Goal: Task Accomplishment & Management: Complete application form

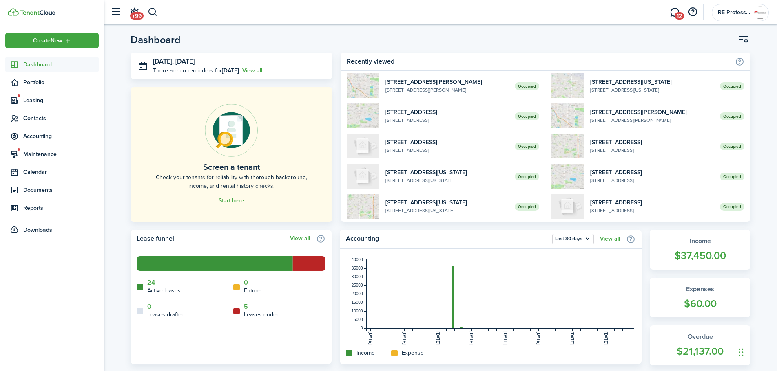
click at [37, 65] on span "Dashboard" at bounding box center [60, 64] width 75 height 9
click at [34, 100] on span "Leasing" at bounding box center [60, 100] width 75 height 9
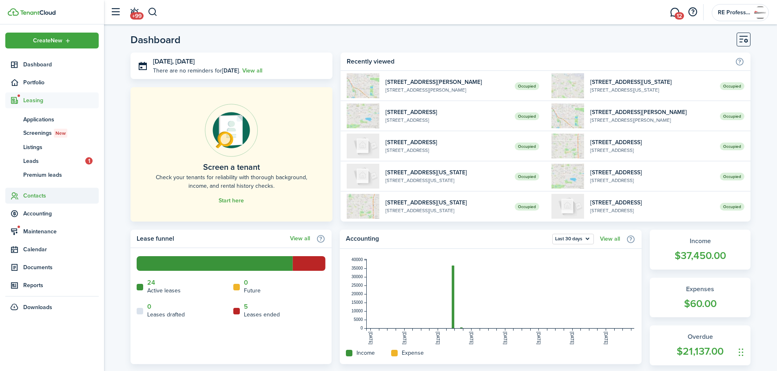
click at [35, 196] on span "Contacts" at bounding box center [60, 196] width 75 height 9
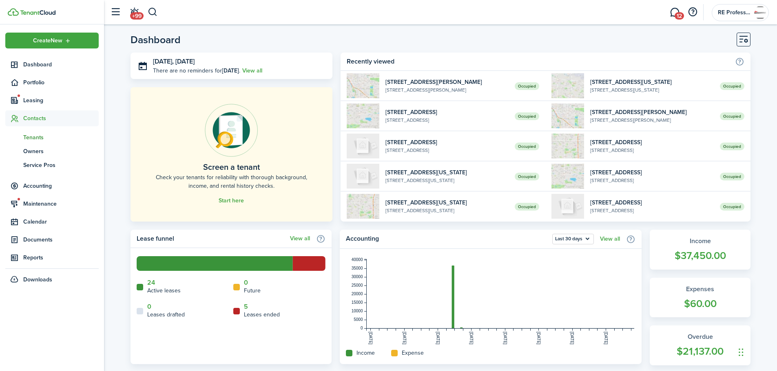
drag, startPoint x: 32, startPoint y: 137, endPoint x: 38, endPoint y: 136, distance: 5.8
click at [32, 137] on span "Tenants" at bounding box center [60, 137] width 75 height 9
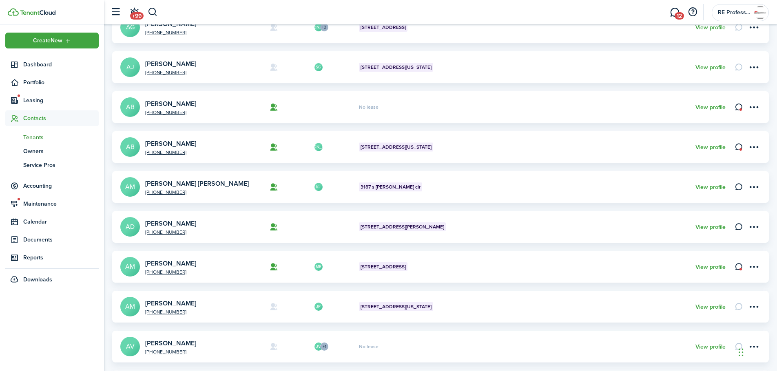
scroll to position [82, 0]
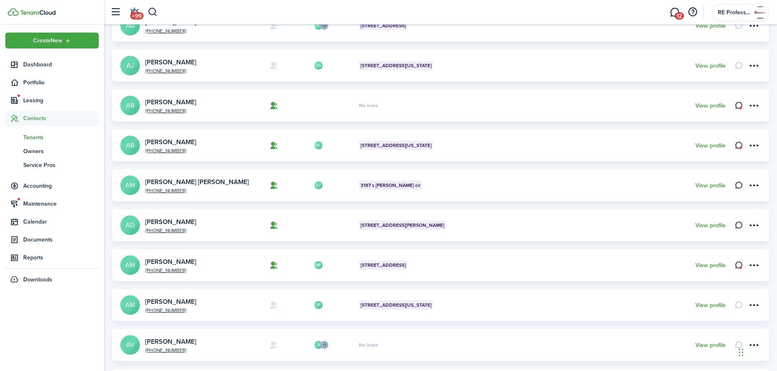
click at [132, 264] on avatar-text "AM" at bounding box center [130, 266] width 20 height 20
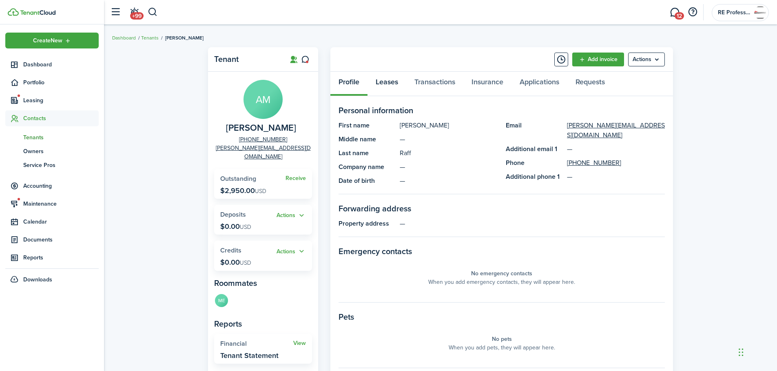
click at [394, 82] on link "Leases" at bounding box center [386, 84] width 39 height 24
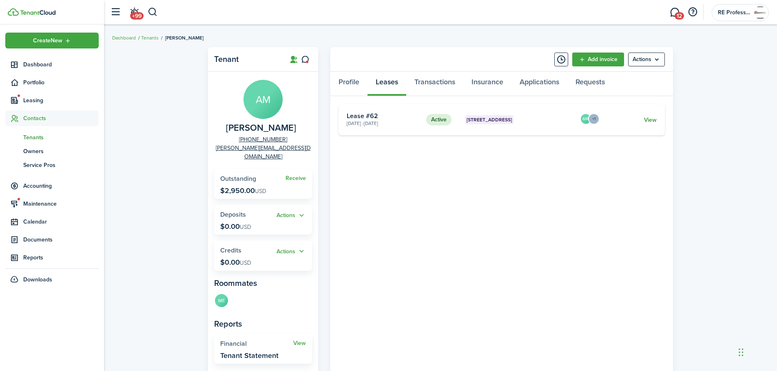
click at [652, 120] on link "View" at bounding box center [650, 120] width 13 height 9
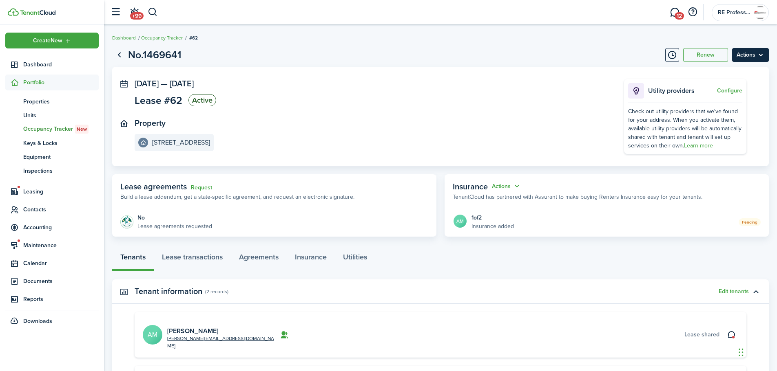
click at [755, 56] on menu-btn "Actions" at bounding box center [750, 55] width 37 height 14
click at [709, 73] on button "Edit" at bounding box center [732, 73] width 71 height 14
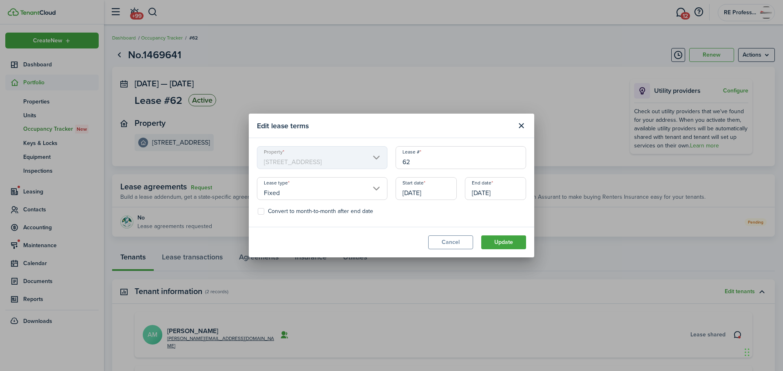
click at [433, 192] on input "[DATE]" at bounding box center [425, 188] width 61 height 23
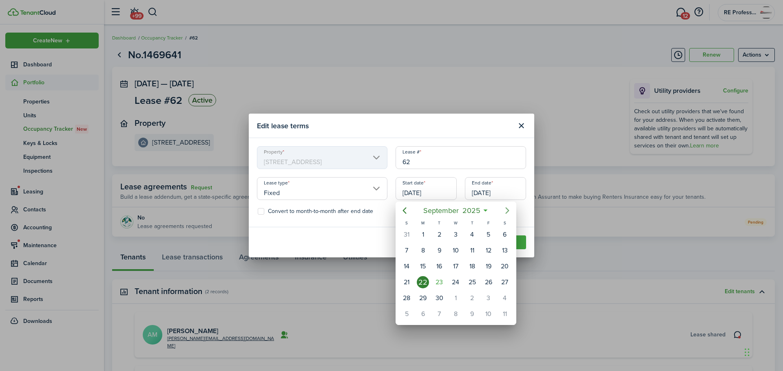
click at [505, 210] on icon "Next page" at bounding box center [507, 211] width 10 height 10
click at [452, 264] on div "15" at bounding box center [455, 266] width 12 height 12
type input "[DATE]"
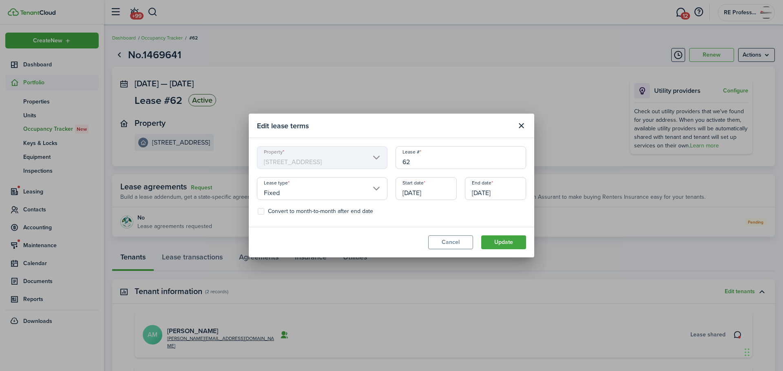
click at [508, 192] on input "[DATE]" at bounding box center [495, 188] width 61 height 23
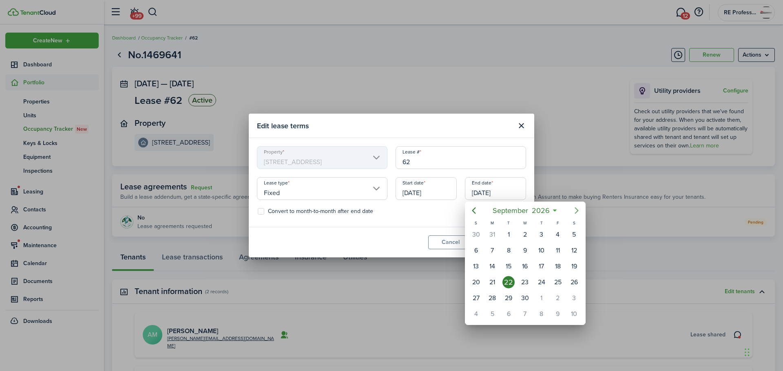
click at [578, 209] on icon "Next page" at bounding box center [577, 211] width 10 height 10
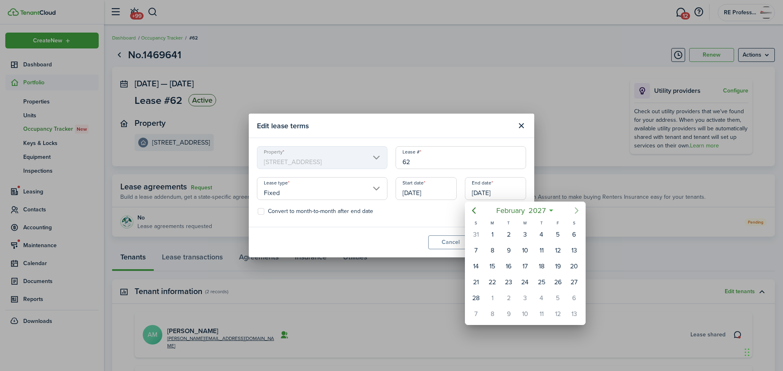
click at [578, 209] on icon "Next page" at bounding box center [577, 211] width 10 height 10
click at [554, 299] on div "30" at bounding box center [558, 298] width 12 height 12
type input "[DATE]"
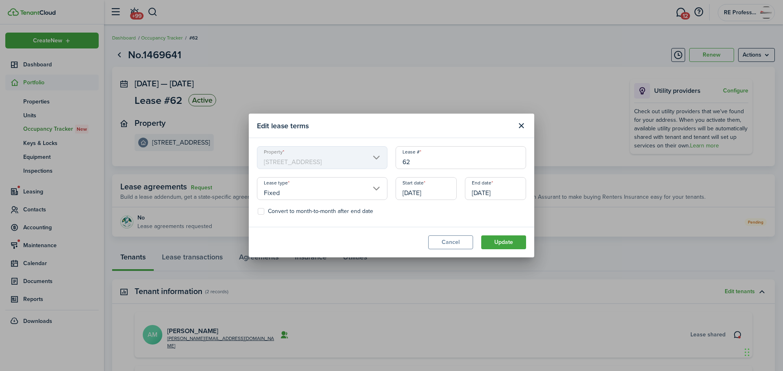
click at [266, 212] on label "Convert to month-to-month after end date" at bounding box center [315, 211] width 115 height 7
click at [258, 212] on input "Convert to month-to-month after end date" at bounding box center [257, 212] width 0 height 0
checkbox input "true"
click at [510, 241] on button "Update" at bounding box center [503, 243] width 45 height 14
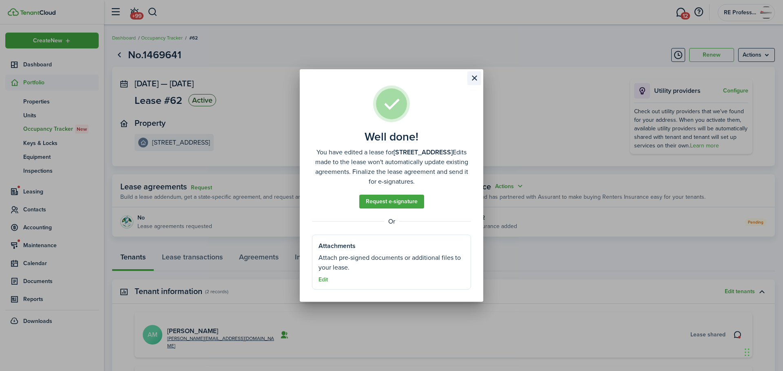
click at [472, 77] on button "Close modal" at bounding box center [474, 78] width 14 height 14
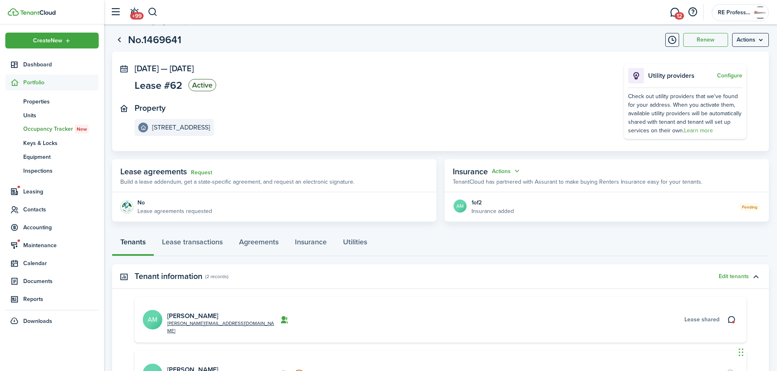
scroll to position [41, 0]
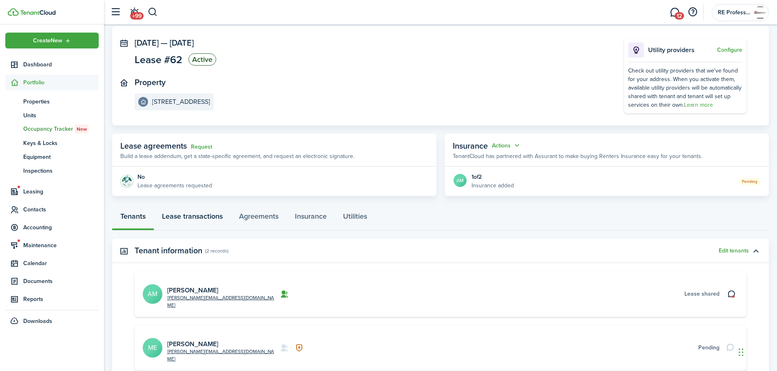
click at [199, 215] on link "Lease transactions" at bounding box center [192, 218] width 77 height 24
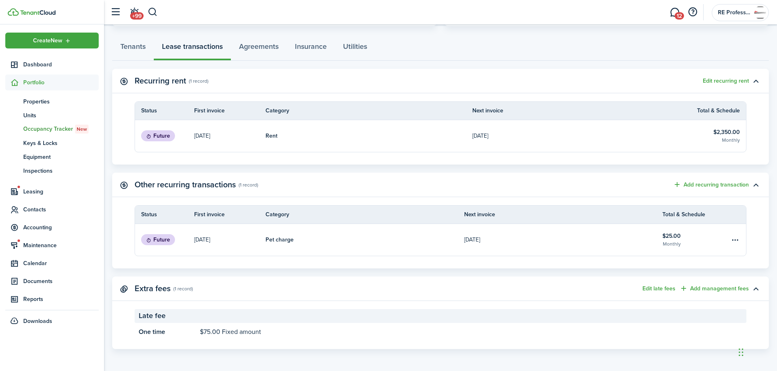
scroll to position [211, 0]
click at [210, 137] on p "[DATE]" at bounding box center [202, 135] width 16 height 9
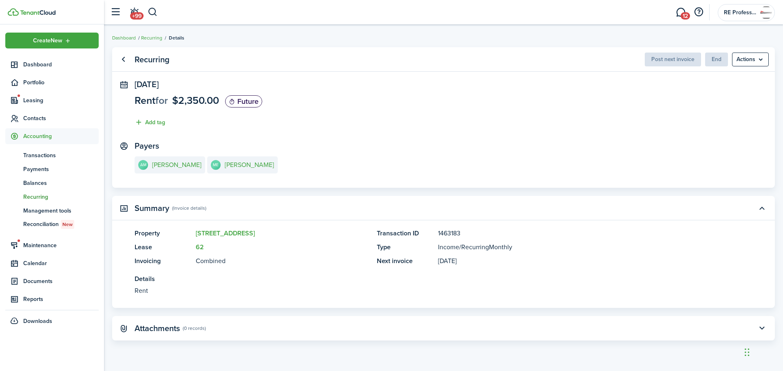
click at [243, 100] on status "Future" at bounding box center [243, 101] width 37 height 12
click at [124, 84] on panel-main-icon at bounding box center [123, 85] width 7 height 8
click at [723, 60] on span "End" at bounding box center [716, 59] width 23 height 9
click at [747, 60] on menu-btn "Actions" at bounding box center [750, 60] width 37 height 14
drag, startPoint x: 462, startPoint y: 127, endPoint x: 388, endPoint y: 128, distance: 73.8
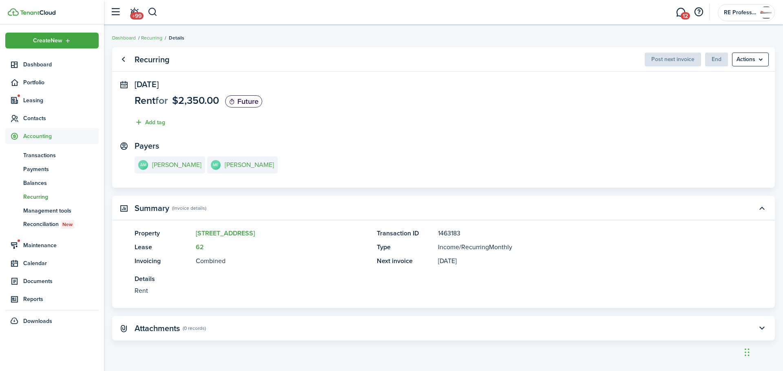
click at [461, 128] on panel-main-section "[DATE] Rent for $2,350.00 Future Add tag" at bounding box center [444, 105] width 618 height 51
click at [122, 57] on link "Go back" at bounding box center [123, 60] width 14 height 14
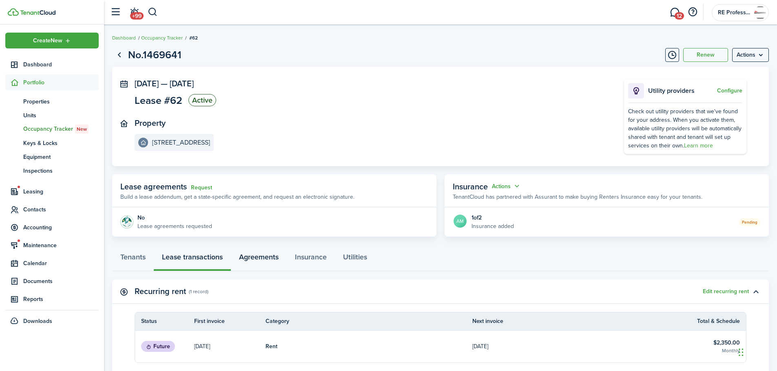
click at [267, 258] on link "Agreements" at bounding box center [259, 259] width 56 height 24
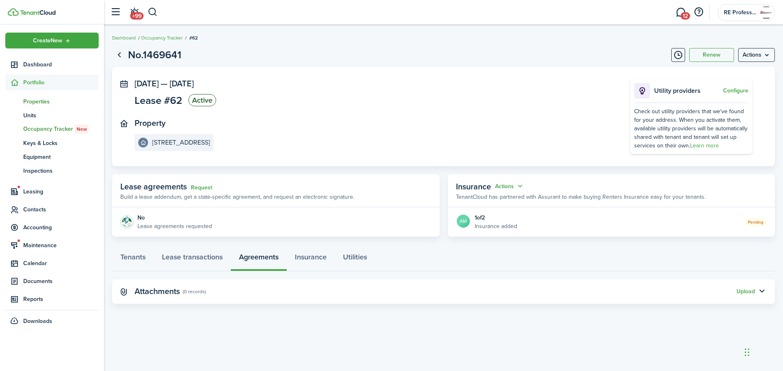
click at [33, 101] on span "Properties" at bounding box center [60, 101] width 75 height 9
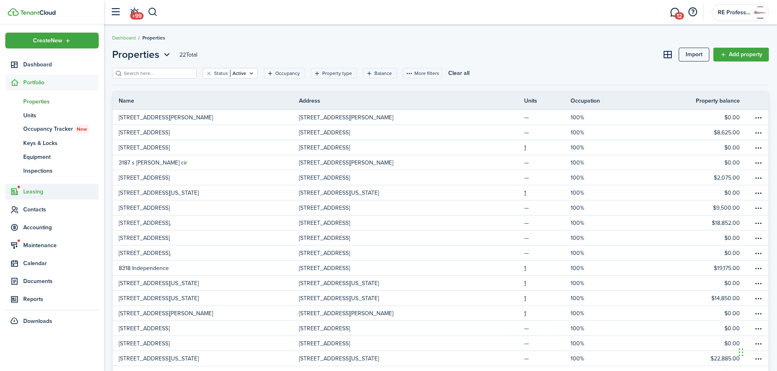
click at [35, 188] on span "Leasing" at bounding box center [60, 192] width 75 height 9
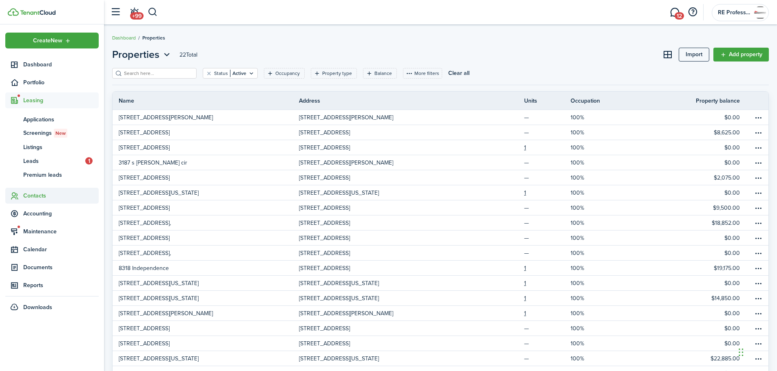
click at [44, 196] on span "Contacts" at bounding box center [60, 196] width 75 height 9
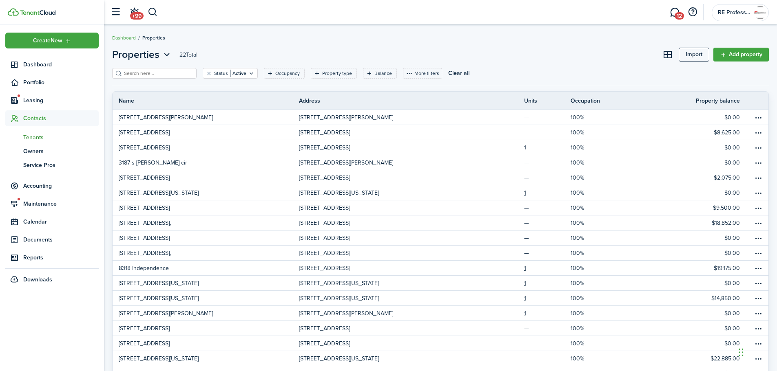
click at [35, 137] on span "Tenants" at bounding box center [60, 137] width 75 height 9
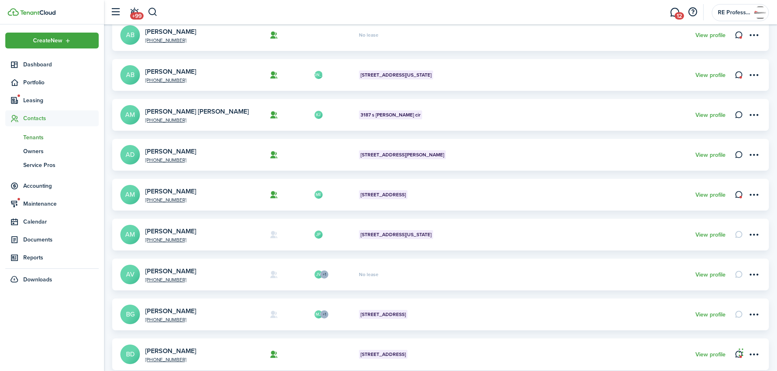
scroll to position [163, 0]
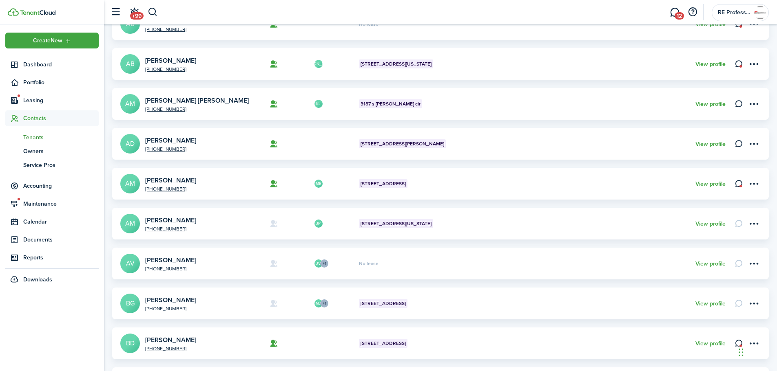
click at [128, 181] on avatar-text "AM" at bounding box center [130, 184] width 20 height 20
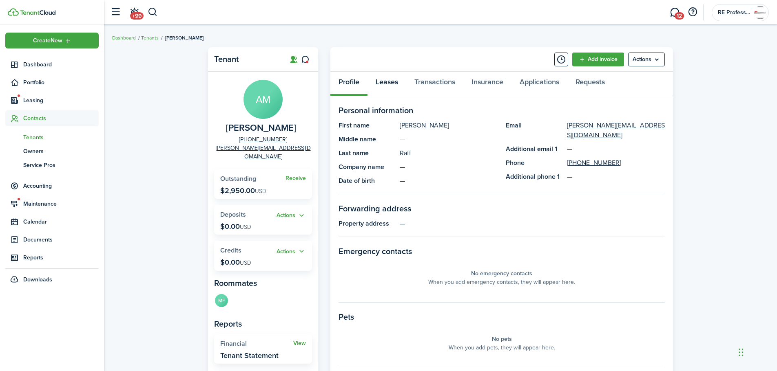
click at [392, 84] on link "Leases" at bounding box center [386, 84] width 39 height 24
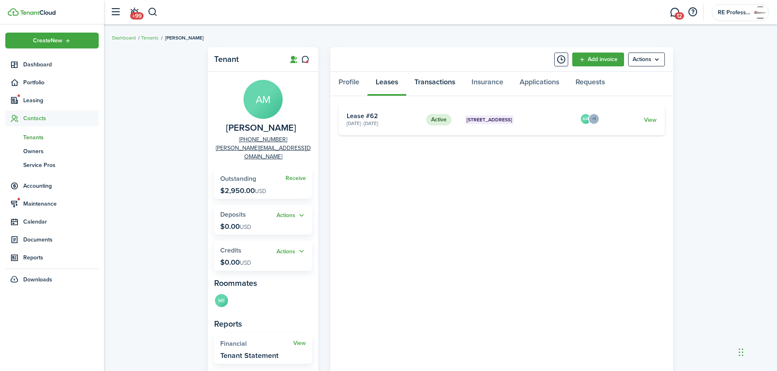
click at [424, 81] on link "Transactions" at bounding box center [434, 84] width 57 height 24
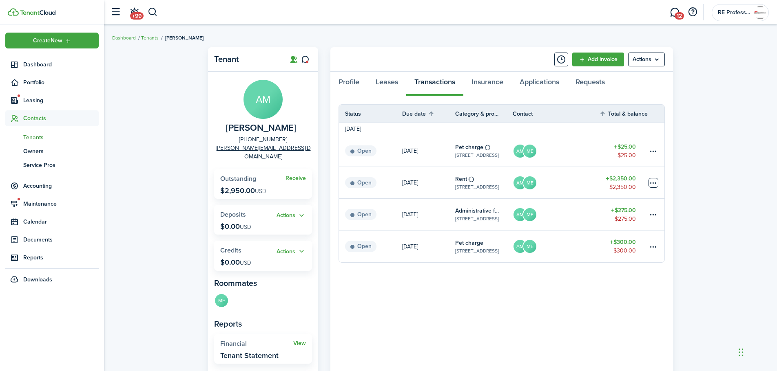
click at [654, 179] on table-menu-btn-icon at bounding box center [653, 183] width 10 height 10
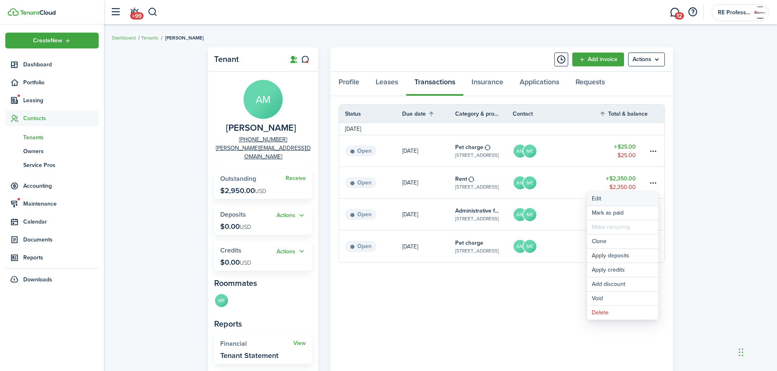
click at [597, 198] on button "Edit" at bounding box center [622, 199] width 71 height 14
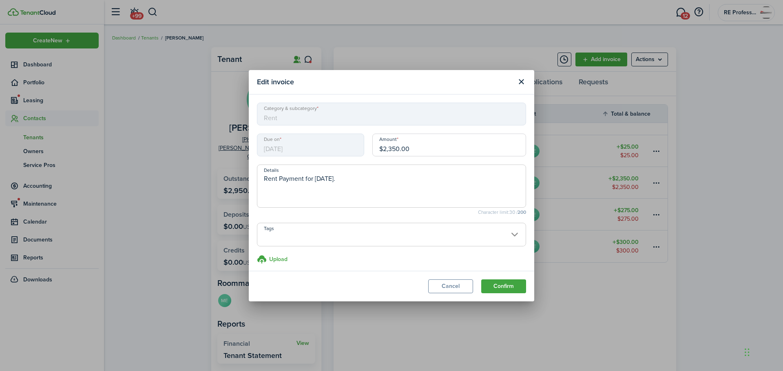
click at [318, 148] on span "[DATE]" at bounding box center [310, 145] width 107 height 23
click at [441, 287] on button "Cancel" at bounding box center [450, 287] width 45 height 14
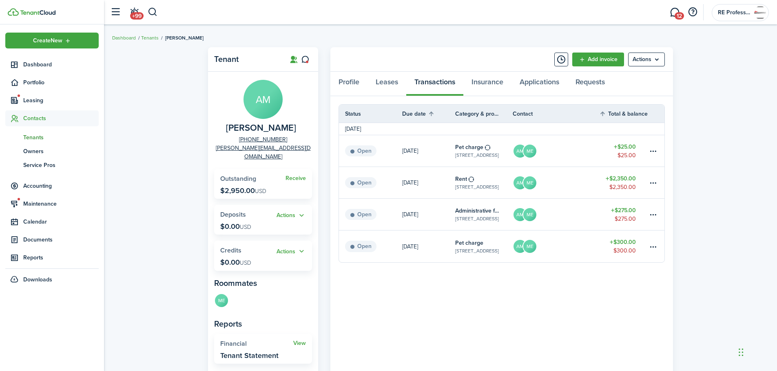
click at [358, 183] on status "Open" at bounding box center [360, 182] width 31 height 11
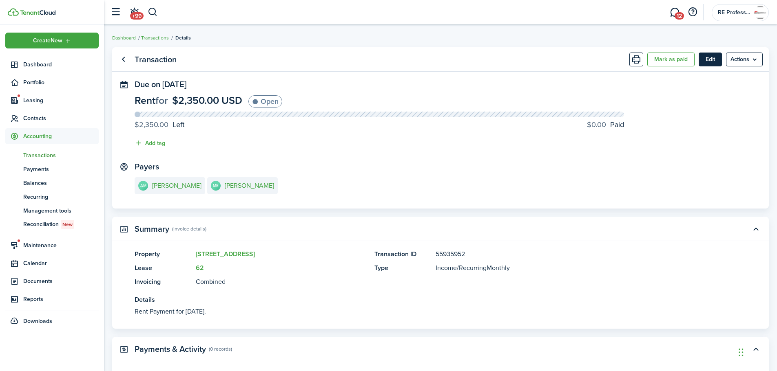
click at [713, 60] on button "Edit" at bounding box center [709, 60] width 23 height 14
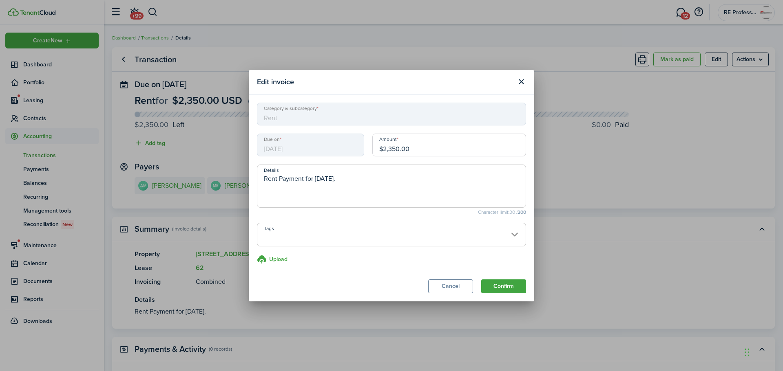
click at [309, 116] on span "Rent" at bounding box center [391, 114] width 269 height 23
click at [403, 190] on textarea "Rent Payment for [DATE]." at bounding box center [391, 188] width 268 height 29
click at [470, 111] on span "Rent" at bounding box center [391, 114] width 269 height 23
click at [405, 148] on input "$2,350.00" at bounding box center [449, 145] width 154 height 23
drag, startPoint x: 415, startPoint y: 147, endPoint x: 471, endPoint y: 148, distance: 56.3
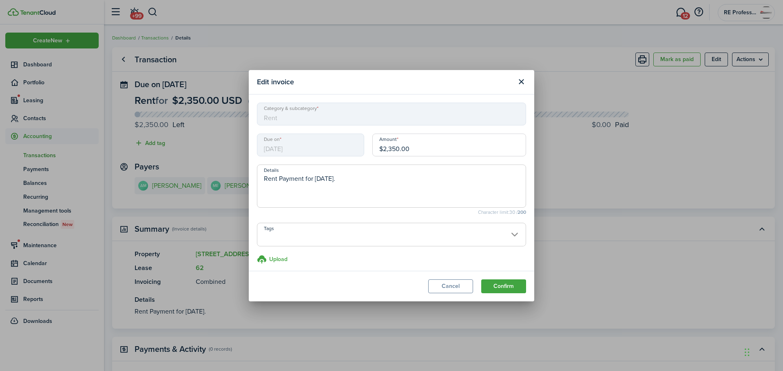
click at [471, 148] on input "$2,350.00" at bounding box center [449, 145] width 154 height 23
click at [461, 288] on button "Cancel" at bounding box center [450, 287] width 45 height 14
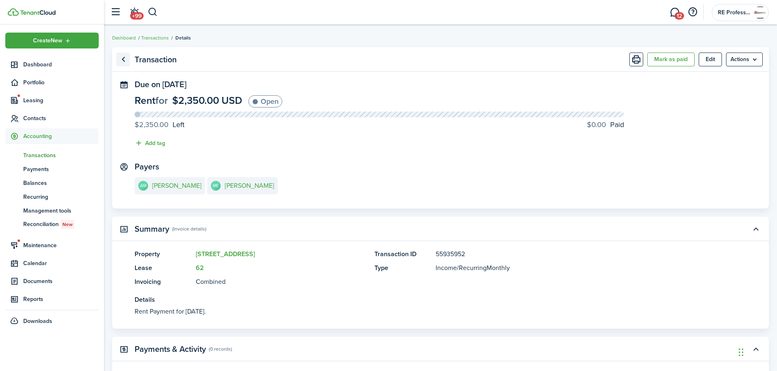
click at [124, 60] on link "Go back" at bounding box center [123, 60] width 14 height 14
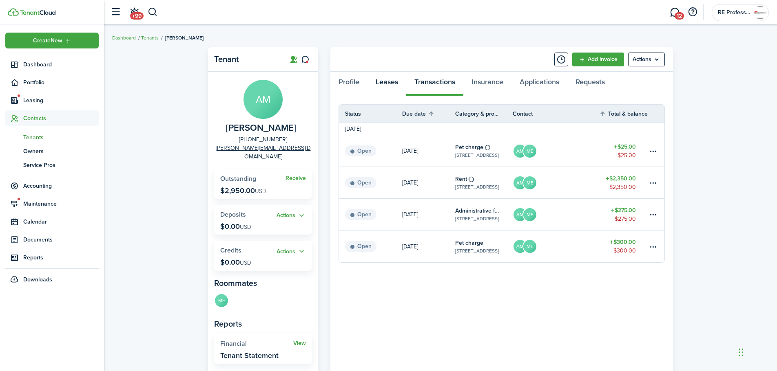
click at [388, 83] on link "Leases" at bounding box center [386, 84] width 39 height 24
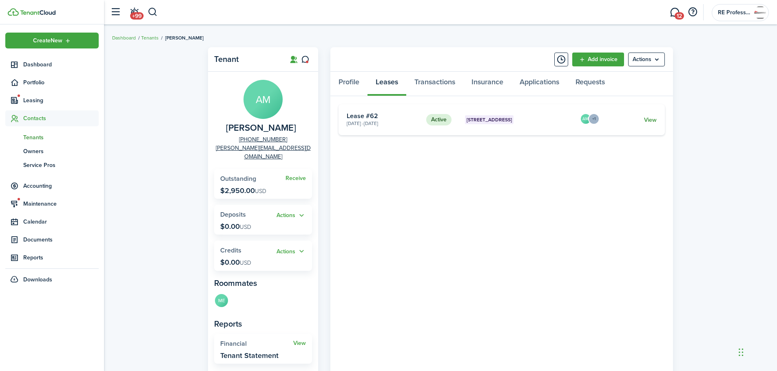
click at [655, 119] on link "View" at bounding box center [650, 120] width 13 height 9
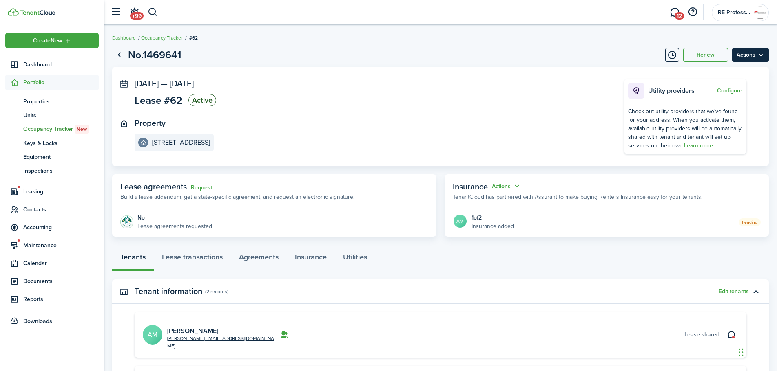
click at [757, 59] on menu-btn "Actions" at bounding box center [750, 55] width 37 height 14
click at [718, 74] on button "Edit" at bounding box center [732, 73] width 71 height 14
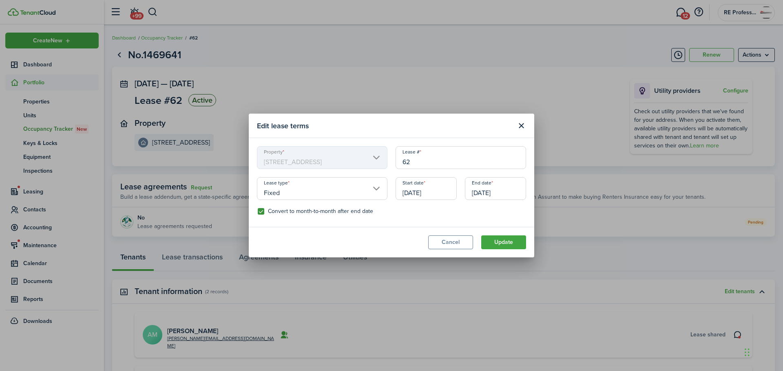
click at [440, 191] on input "[DATE]" at bounding box center [425, 188] width 61 height 23
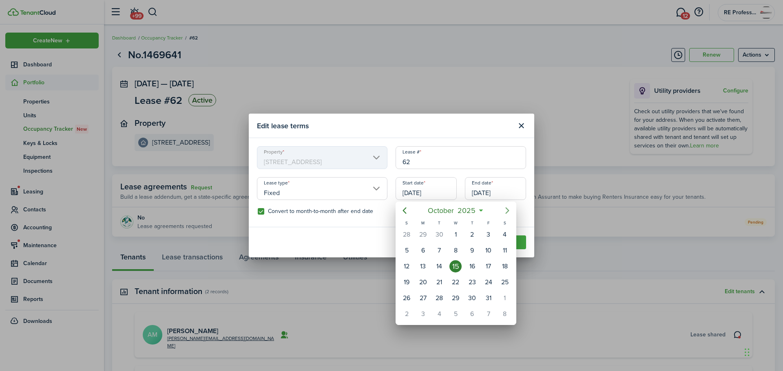
click at [507, 210] on icon "Next page" at bounding box center [507, 211] width 10 height 10
click at [504, 236] on div "1" at bounding box center [505, 235] width 12 height 12
type input "[DATE]"
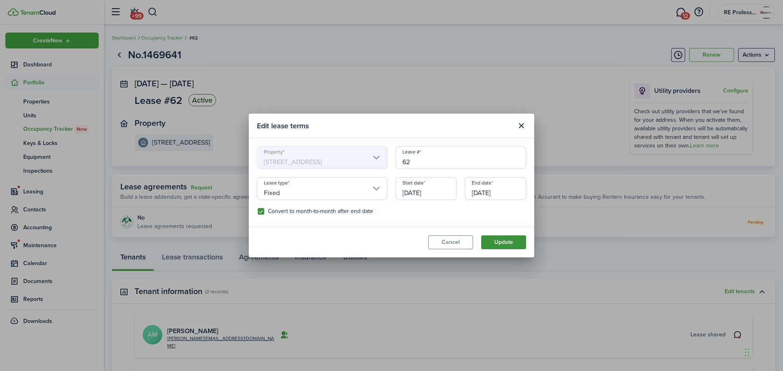
click at [499, 240] on button "Update" at bounding box center [503, 243] width 45 height 14
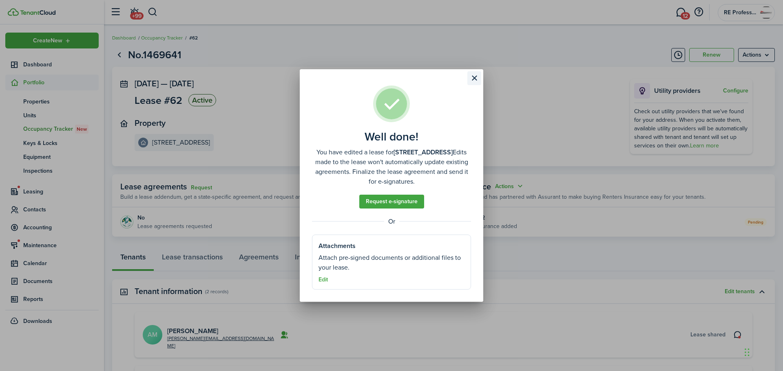
click at [472, 75] on button "Close modal" at bounding box center [474, 78] width 14 height 14
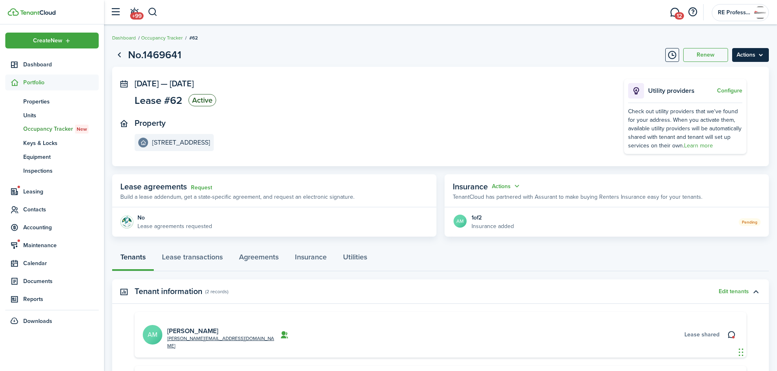
click at [748, 53] on menu-btn "Actions" at bounding box center [750, 55] width 37 height 14
click at [712, 72] on button "Edit" at bounding box center [732, 73] width 71 height 14
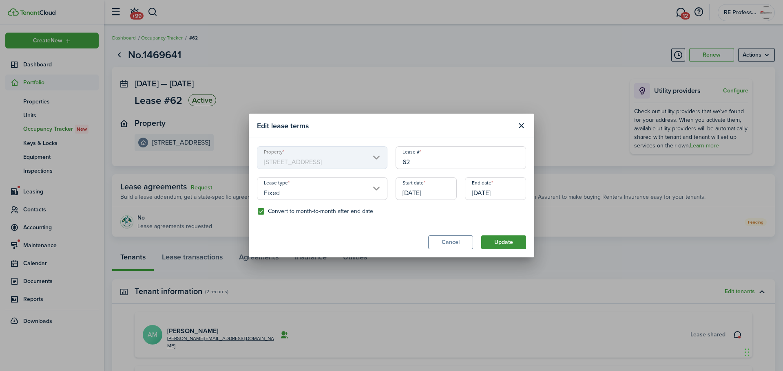
click at [501, 240] on button "Update" at bounding box center [503, 243] width 45 height 14
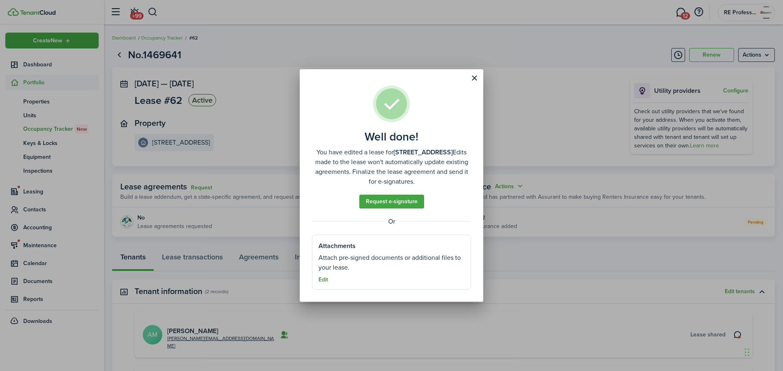
click at [323, 280] on button "Edit" at bounding box center [322, 280] width 9 height 7
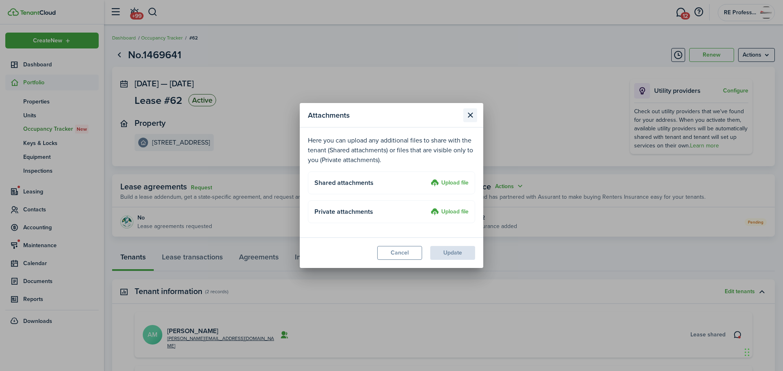
click at [471, 115] on button "Close modal" at bounding box center [470, 115] width 14 height 14
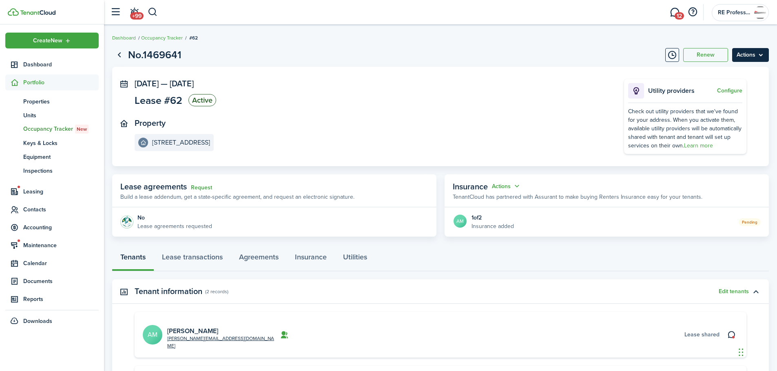
click at [750, 51] on menu-btn "Actions" at bounding box center [750, 55] width 37 height 14
click at [670, 53] on button "Timeline" at bounding box center [672, 55] width 14 height 14
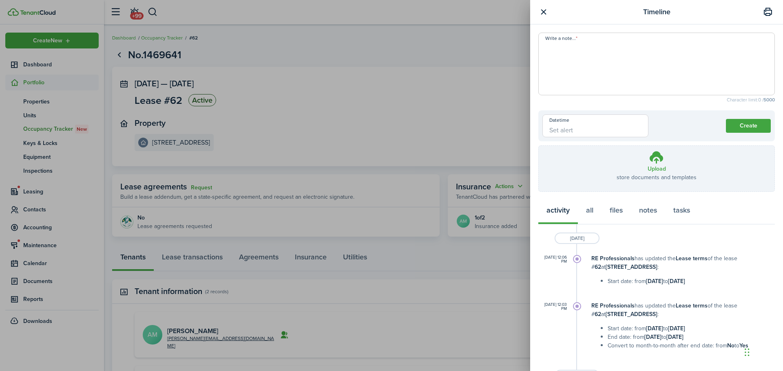
drag, startPoint x: 544, startPoint y: 14, endPoint x: 502, endPoint y: 24, distance: 43.2
click at [543, 15] on button "button" at bounding box center [543, 12] width 10 height 10
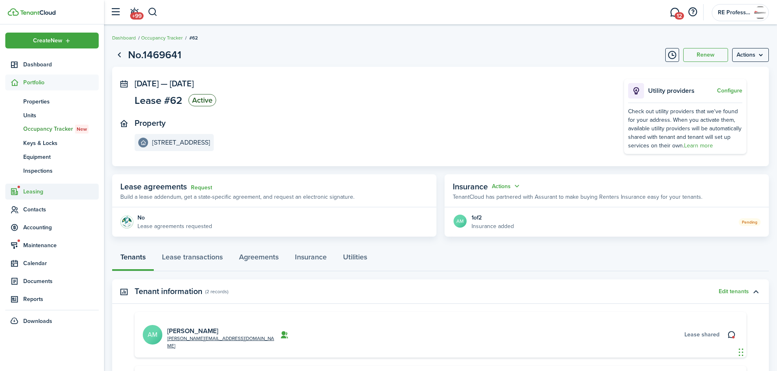
click at [31, 192] on span "Leasing" at bounding box center [60, 192] width 75 height 9
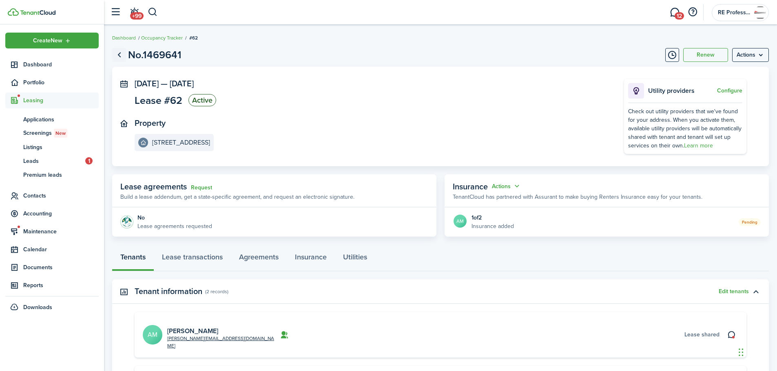
click at [120, 56] on link "Go back" at bounding box center [119, 55] width 14 height 14
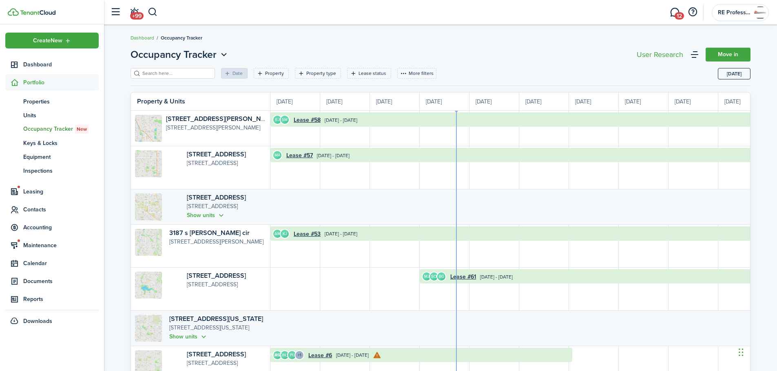
scroll to position [0, 149]
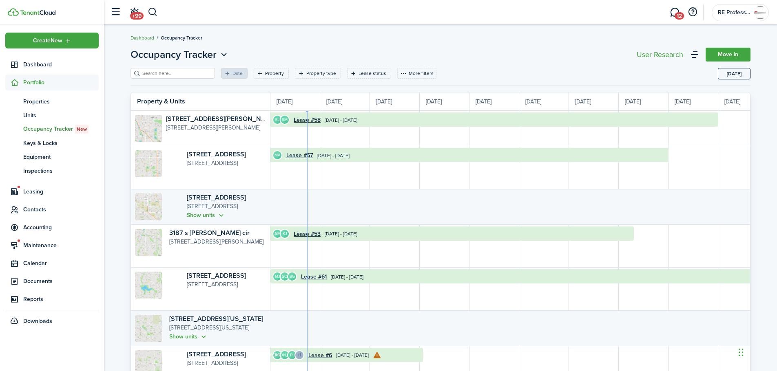
click at [146, 38] on link "Dashboard" at bounding box center [142, 37] width 24 height 7
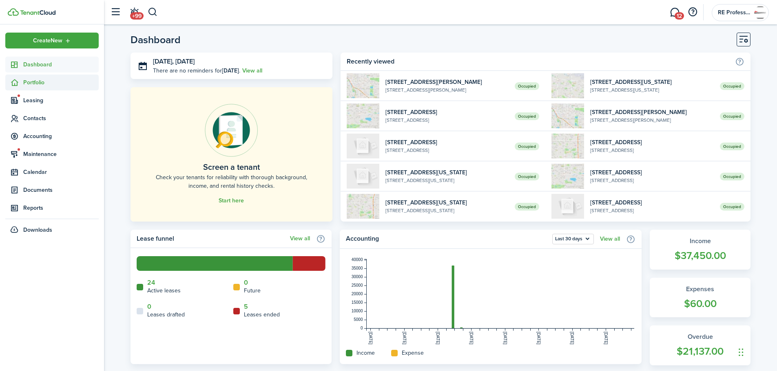
click at [38, 80] on span "Portfolio" at bounding box center [60, 82] width 75 height 9
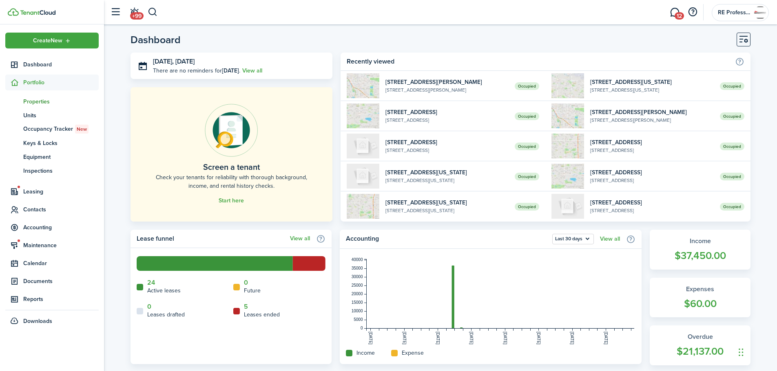
click at [39, 101] on span "Properties" at bounding box center [60, 101] width 75 height 9
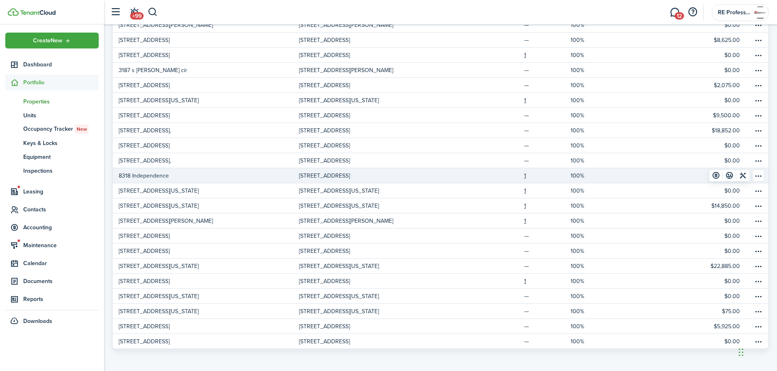
scroll to position [93, 0]
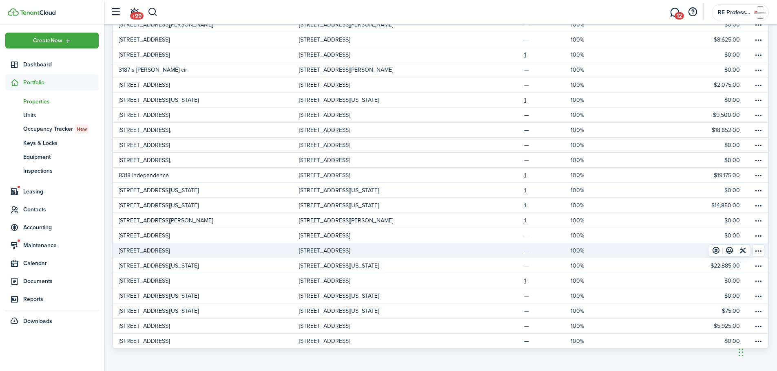
click at [142, 251] on p "[STREET_ADDRESS]" at bounding box center [144, 251] width 51 height 9
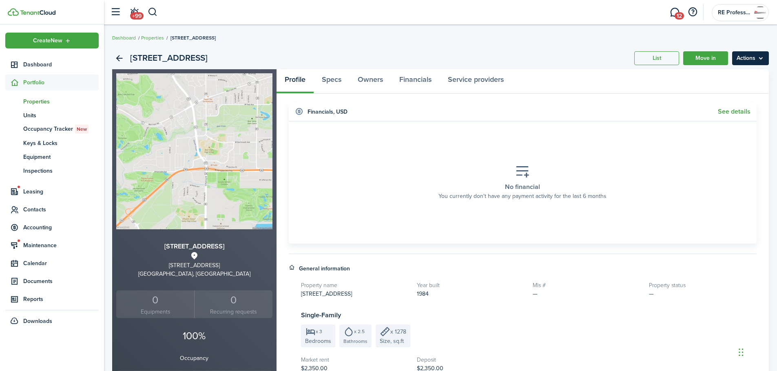
click at [756, 57] on menu-btn "Actions" at bounding box center [750, 58] width 37 height 14
click at [720, 75] on link "Edit property" at bounding box center [732, 76] width 71 height 14
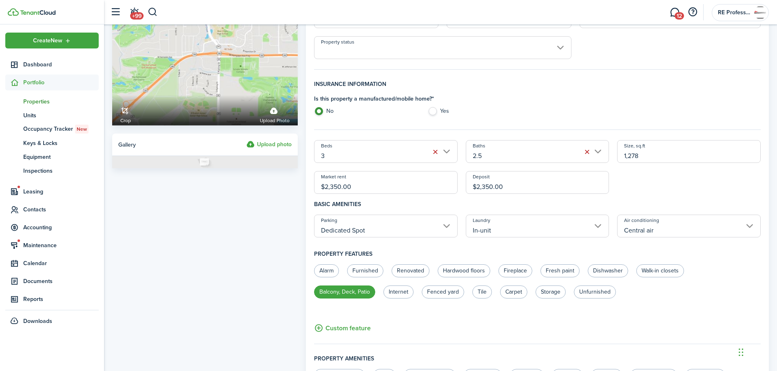
scroll to position [122, 0]
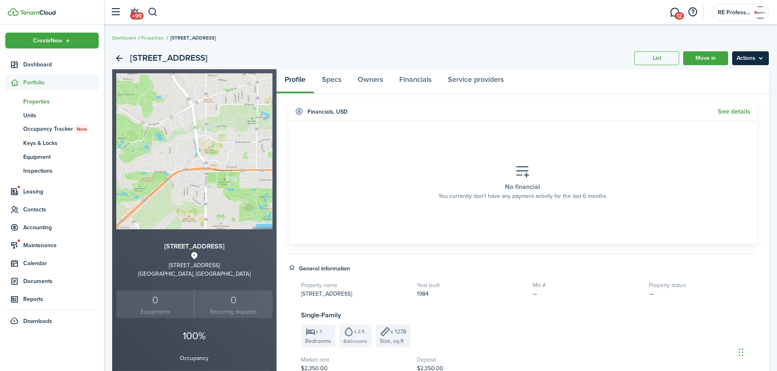
click at [757, 56] on menu-btn "Actions" at bounding box center [750, 58] width 37 height 14
click at [708, 55] on link "Move in" at bounding box center [705, 58] width 45 height 14
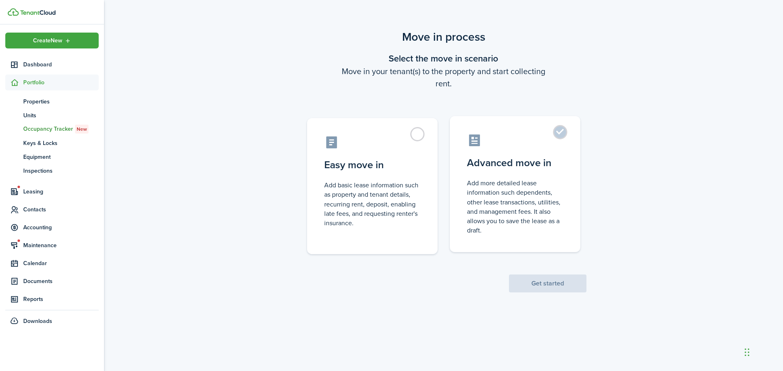
click at [534, 169] on control-radio-card-title "Advanced move in" at bounding box center [515, 163] width 96 height 15
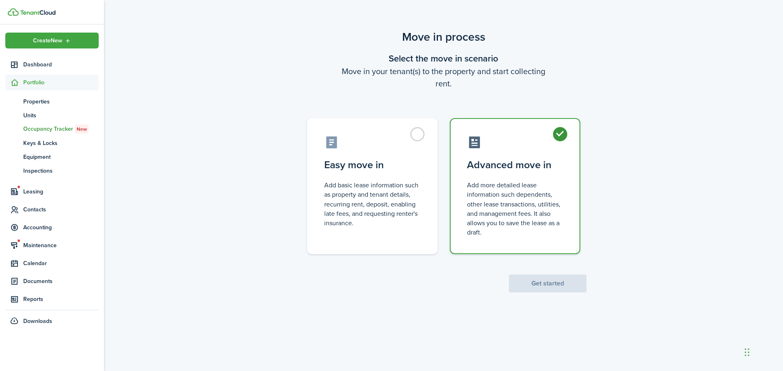
radio input "true"
click at [549, 279] on button "Get started" at bounding box center [547, 284] width 77 height 18
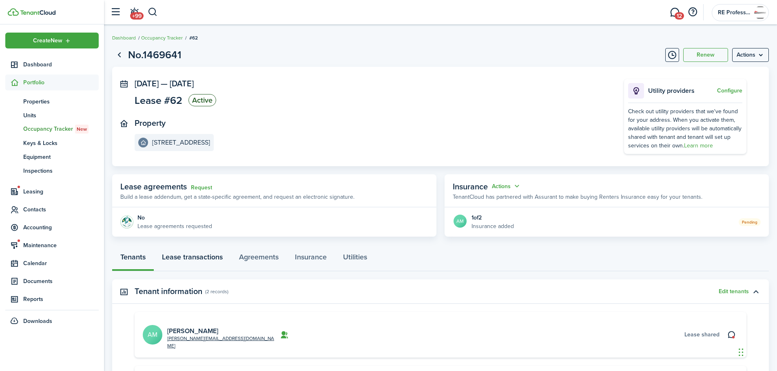
click at [200, 254] on link "Lease transactions" at bounding box center [192, 259] width 77 height 24
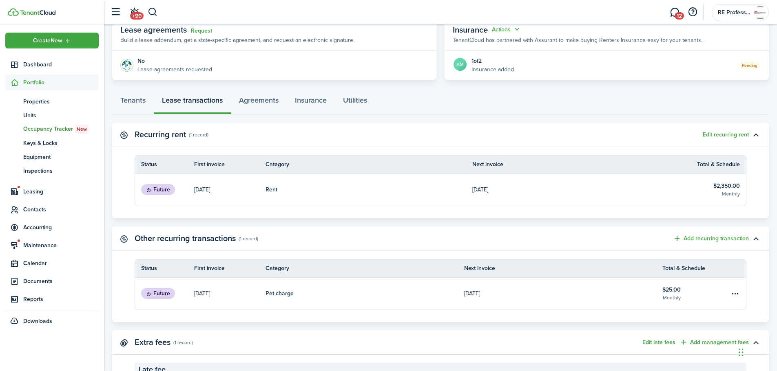
scroll to position [163, 0]
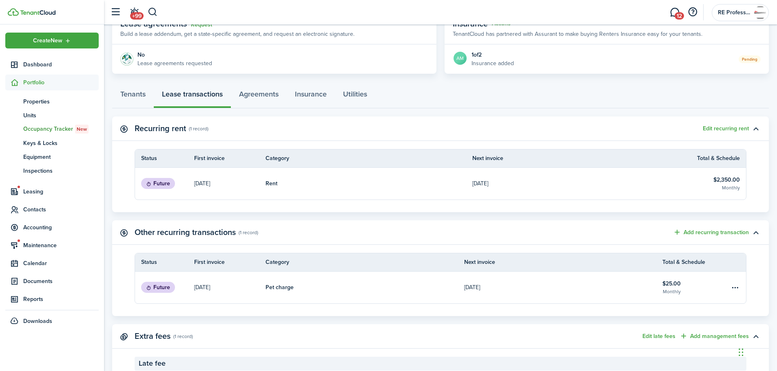
click at [432, 188] on link "Rent" at bounding box center [368, 184] width 207 height 32
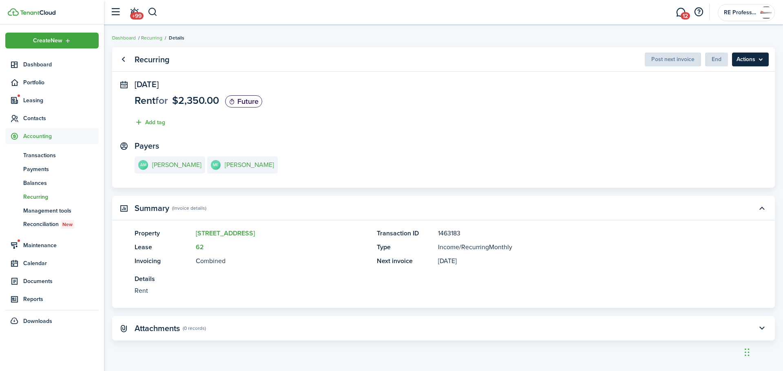
click at [751, 60] on menu-btn "Actions" at bounding box center [750, 60] width 37 height 14
drag, startPoint x: 291, startPoint y: 68, endPoint x: 276, endPoint y: 66, distance: 15.3
click at [289, 68] on panel-main-header "Recurring Post next invoice End Actions" at bounding box center [443, 59] width 662 height 24
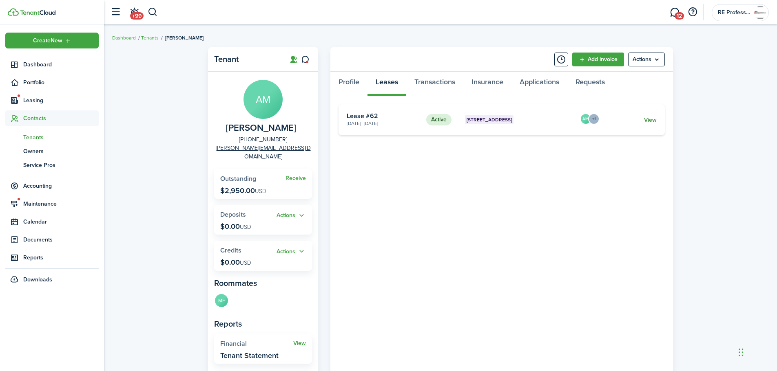
click at [653, 120] on link "View" at bounding box center [650, 120] width 13 height 9
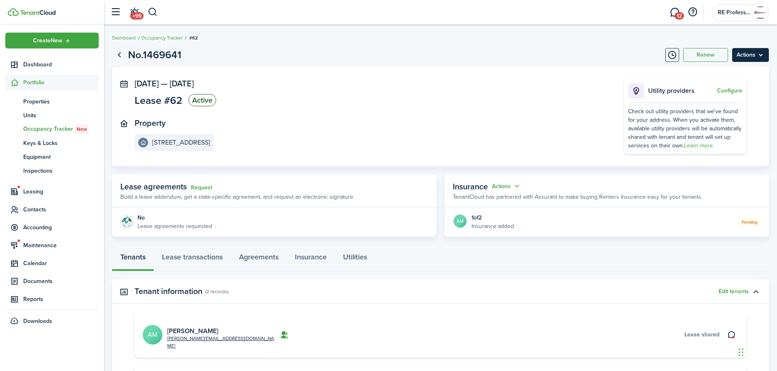
click at [757, 50] on menu-btn "Actions" at bounding box center [750, 55] width 37 height 14
click at [715, 116] on button "Delete" at bounding box center [732, 116] width 71 height 14
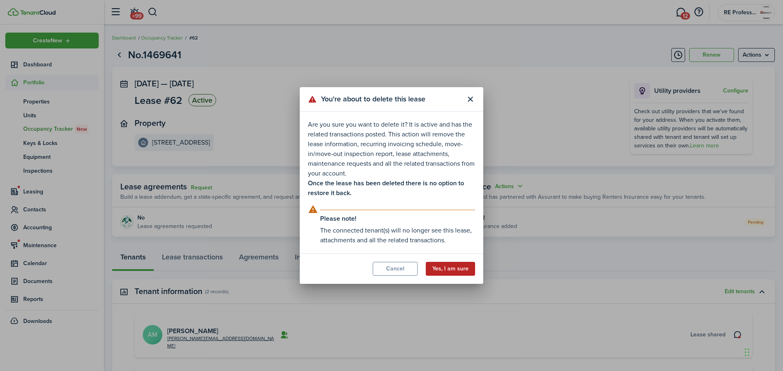
click at [449, 267] on button "Yes, I am sure" at bounding box center [450, 269] width 49 height 14
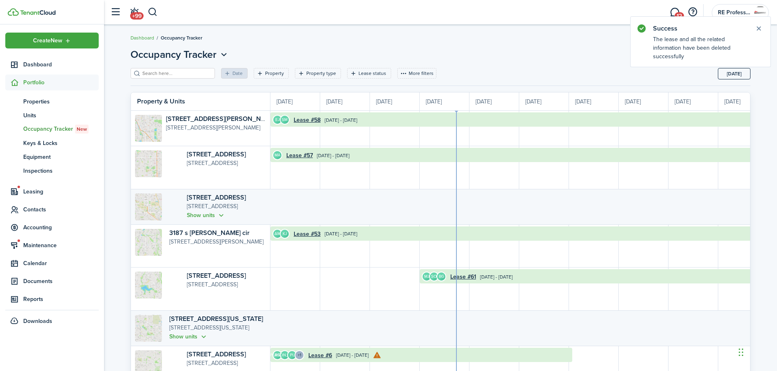
scroll to position [0, 149]
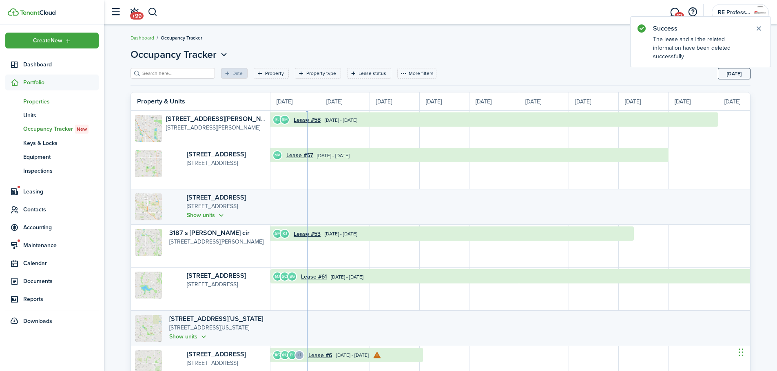
click at [38, 103] on span "Properties" at bounding box center [60, 101] width 75 height 9
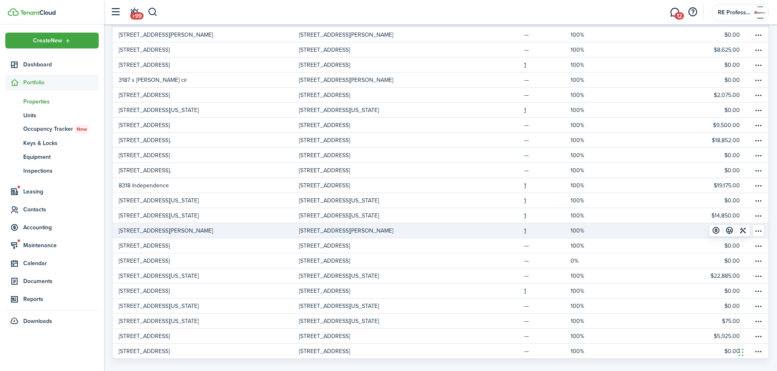
scroll to position [93, 0]
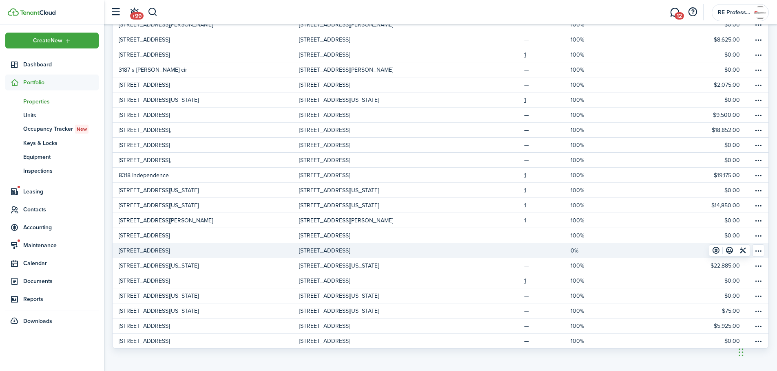
click at [157, 254] on p "[STREET_ADDRESS]" at bounding box center [144, 251] width 51 height 9
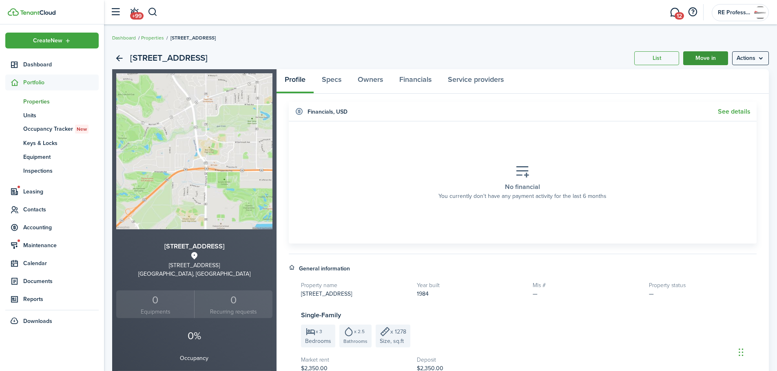
click at [703, 56] on link "Move in" at bounding box center [705, 58] width 45 height 14
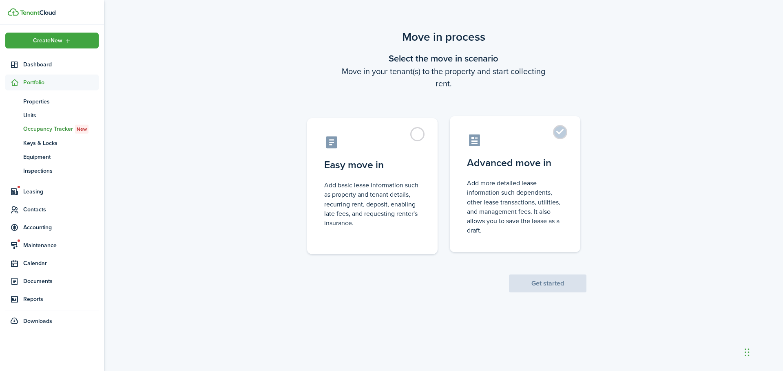
click at [547, 138] on control-radio-card-icon at bounding box center [515, 140] width 96 height 14
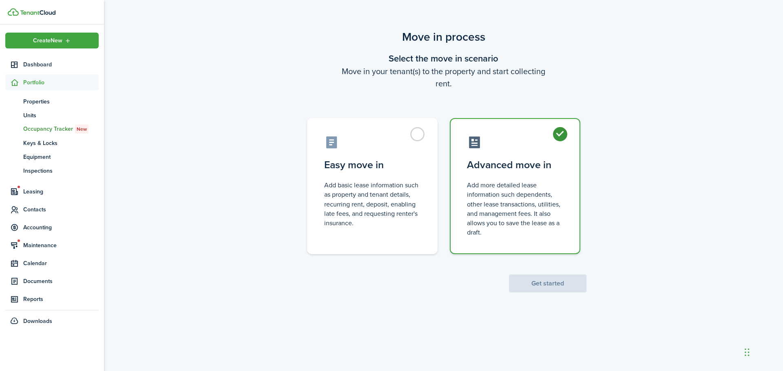
radio input "true"
click at [541, 283] on button "Get started" at bounding box center [547, 284] width 77 height 18
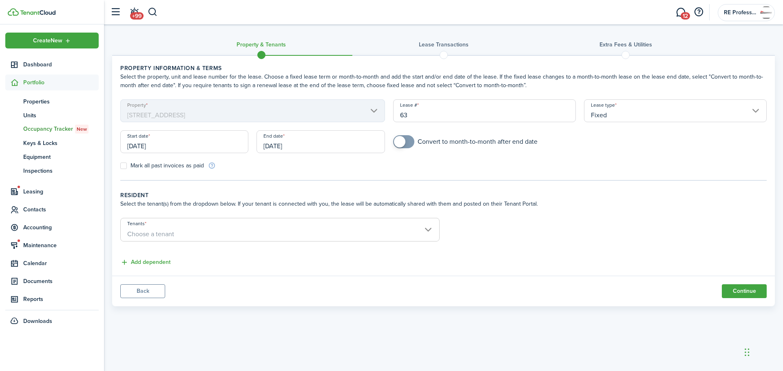
click at [205, 143] on input "[DATE]" at bounding box center [184, 141] width 128 height 23
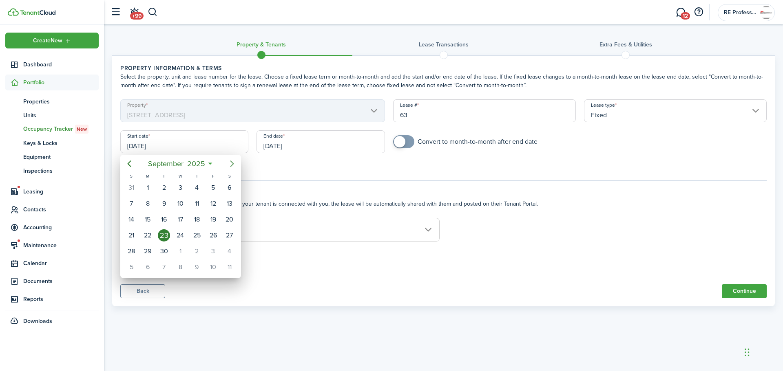
click at [230, 161] on icon "Next page" at bounding box center [232, 164] width 10 height 10
click at [228, 161] on icon "Next page" at bounding box center [232, 164] width 10 height 10
click at [226, 185] on div "1" at bounding box center [229, 188] width 12 height 12
type input "[DATE]"
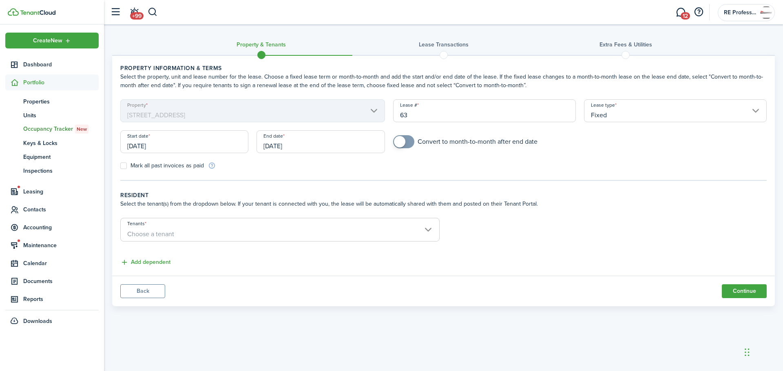
click at [325, 149] on input "[DATE]" at bounding box center [320, 141] width 128 height 23
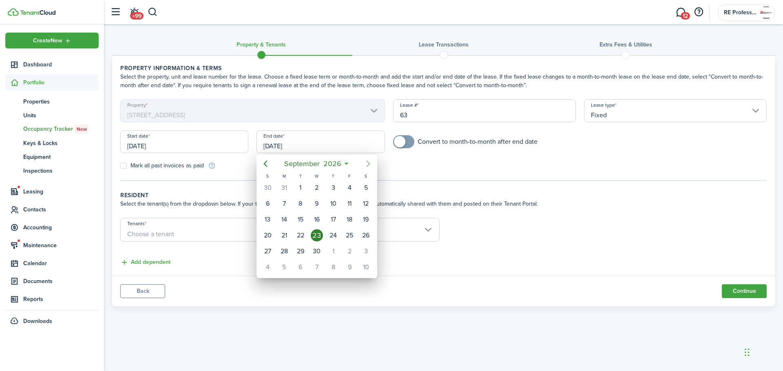
click at [368, 163] on icon "Next page" at bounding box center [368, 164] width 10 height 10
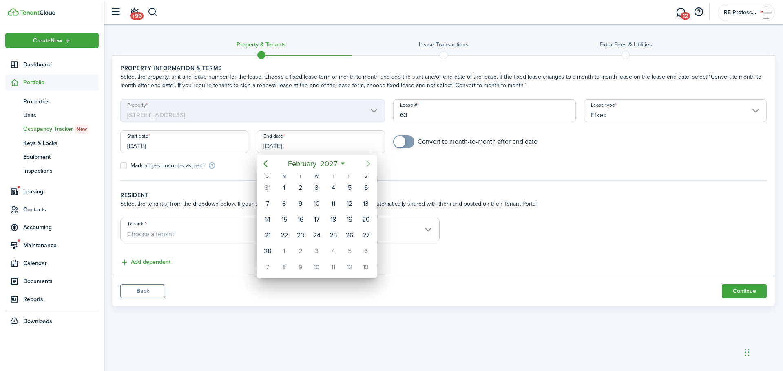
click at [368, 163] on icon "Next page" at bounding box center [368, 164] width 10 height 10
click at [347, 251] on div "30" at bounding box center [349, 251] width 12 height 12
type input "[DATE]"
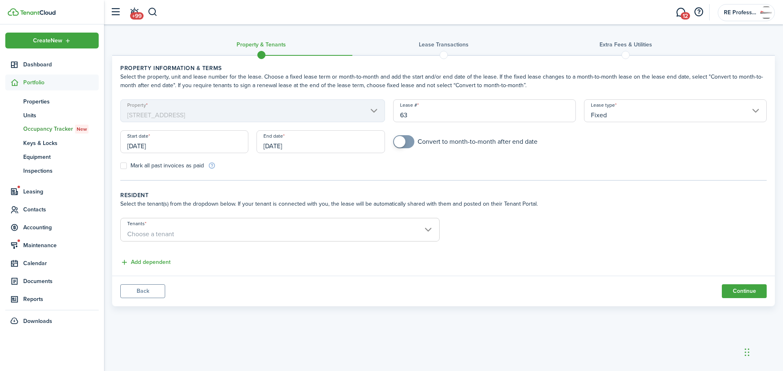
click at [415, 141] on input "checkbox" at bounding box center [465, 141] width 144 height 13
checkbox input "true"
click at [219, 227] on span "Choose a tenant" at bounding box center [280, 234] width 318 height 14
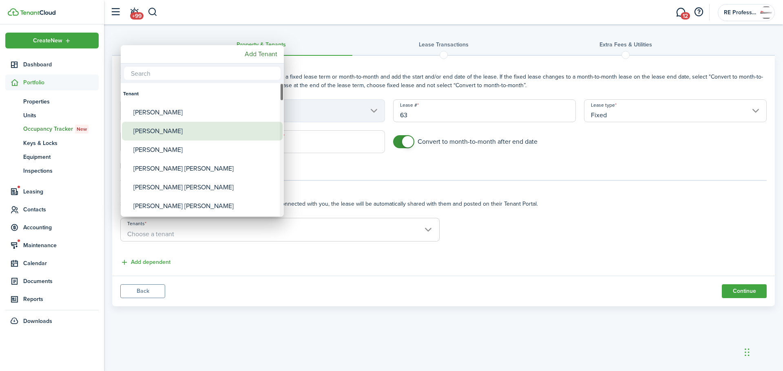
click at [187, 133] on div "[PERSON_NAME]" at bounding box center [205, 131] width 144 height 19
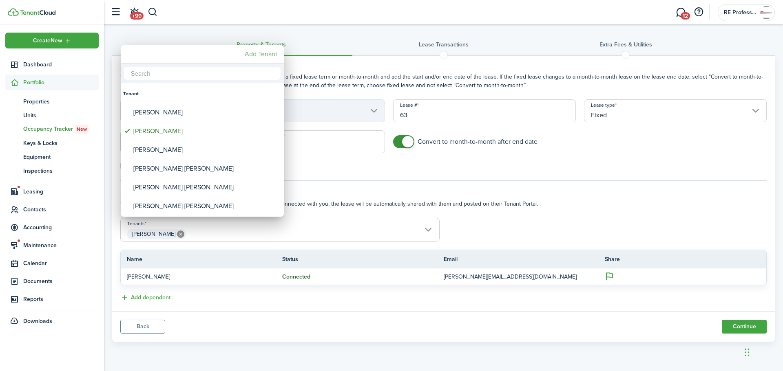
click at [269, 54] on mbsc-button "Add Tenant" at bounding box center [260, 54] width 39 height 15
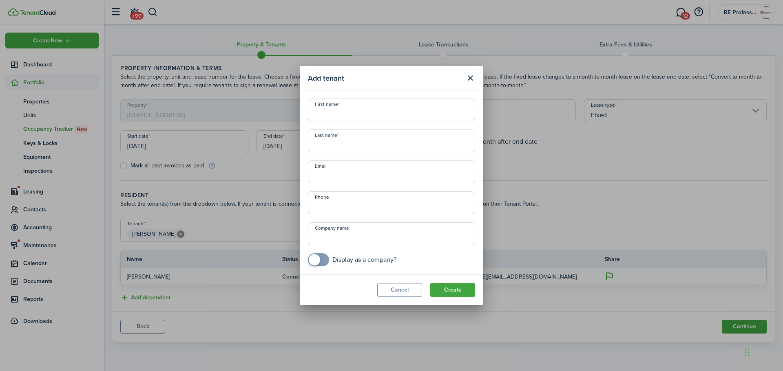
click at [224, 235] on div "Add tenant First name Last name Email Phone Company name Display as a company? …" at bounding box center [391, 185] width 783 height 371
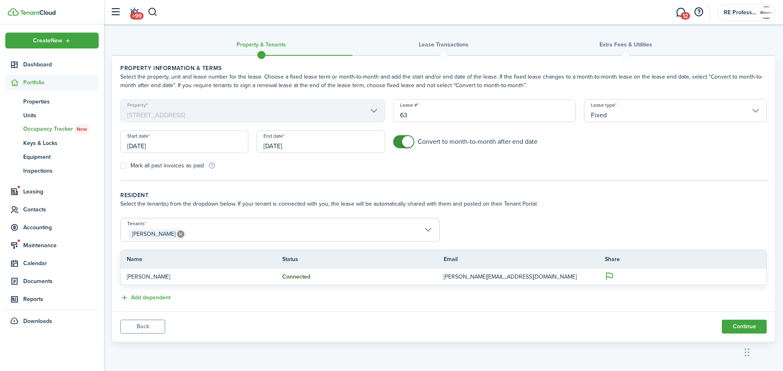
click at [224, 234] on span "[PERSON_NAME]" at bounding box center [280, 234] width 318 height 14
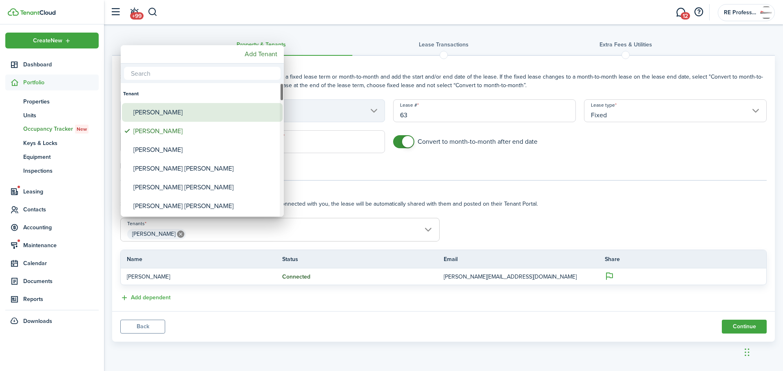
click at [181, 109] on div "[PERSON_NAME]" at bounding box center [205, 112] width 144 height 19
type input "[PERSON_NAME] [PERSON_NAME] [PERSON_NAME]"
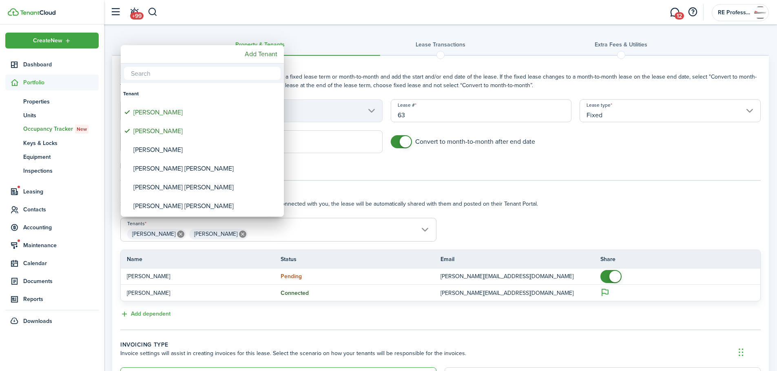
click at [612, 166] on div at bounding box center [388, 186] width 907 height 502
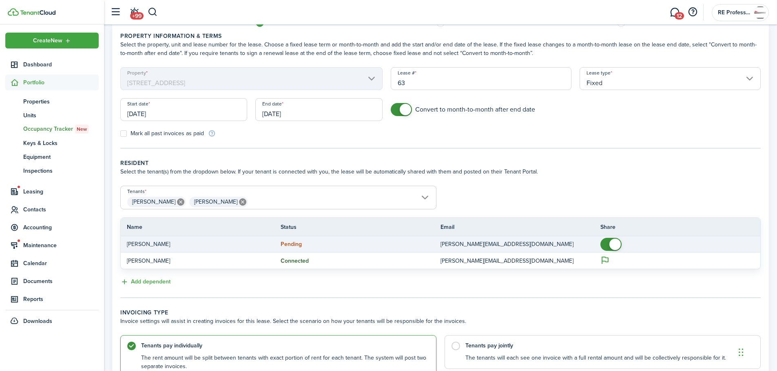
scroll to position [108, 0]
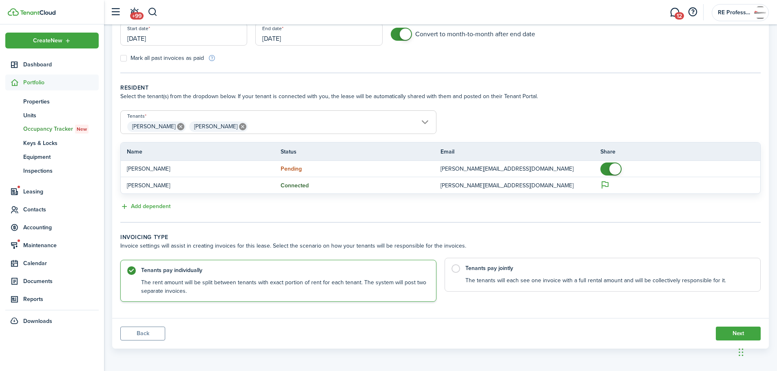
click at [481, 269] on control-radio-card-title "Tenants pay jointly" at bounding box center [608, 269] width 287 height 8
radio input "false"
radio input "true"
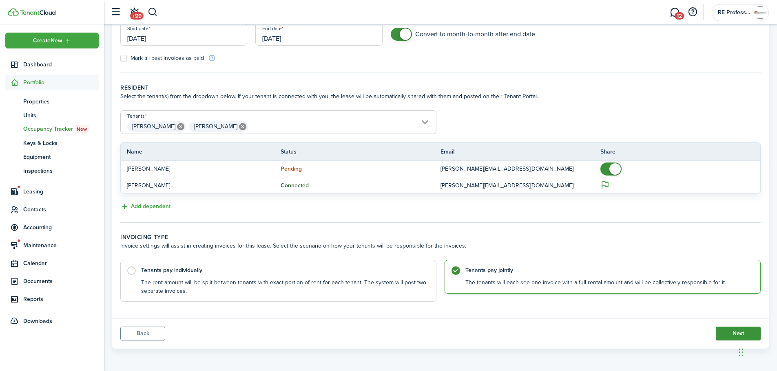
click at [728, 331] on button "Next" at bounding box center [737, 334] width 45 height 14
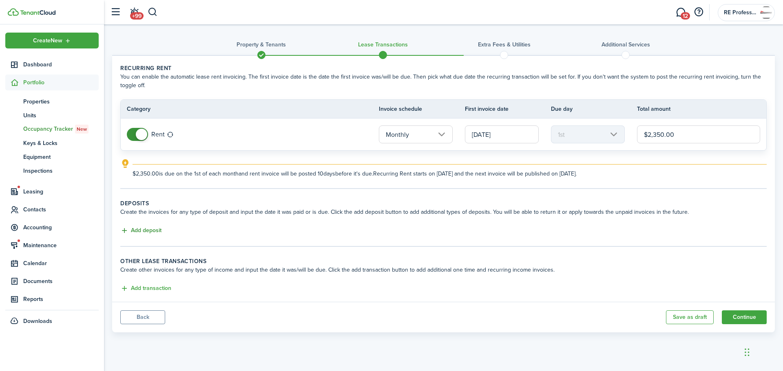
click at [146, 230] on button "Add deposit" at bounding box center [140, 230] width 41 height 9
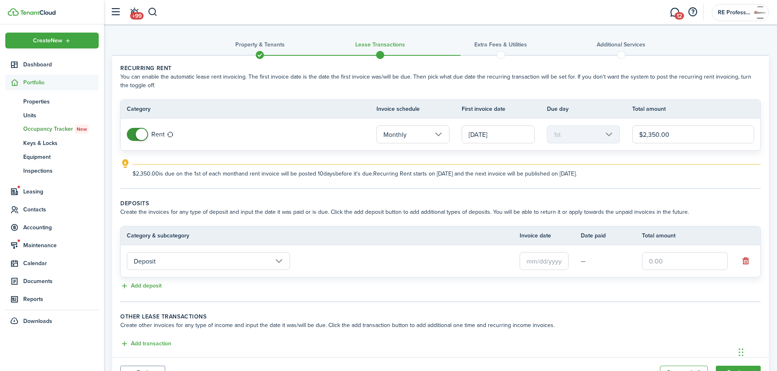
click at [541, 260] on input "text" at bounding box center [543, 261] width 49 height 18
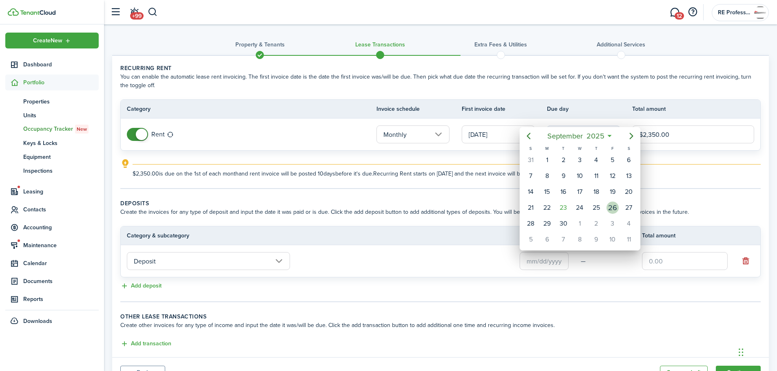
click at [609, 209] on div "26" at bounding box center [612, 208] width 12 height 12
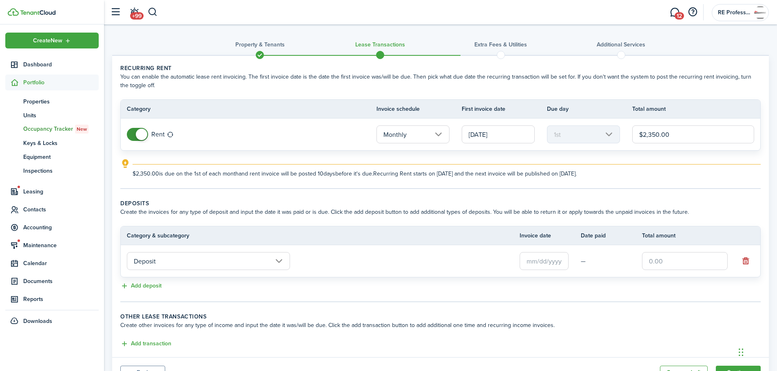
type input "[DATE]"
click at [674, 264] on input "text" at bounding box center [685, 261] width 86 height 18
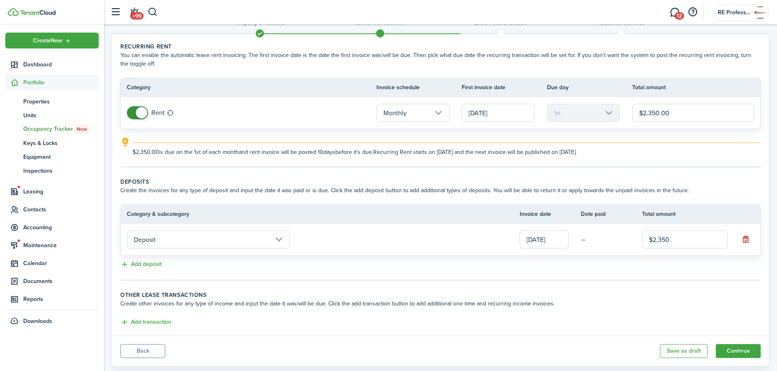
scroll to position [39, 0]
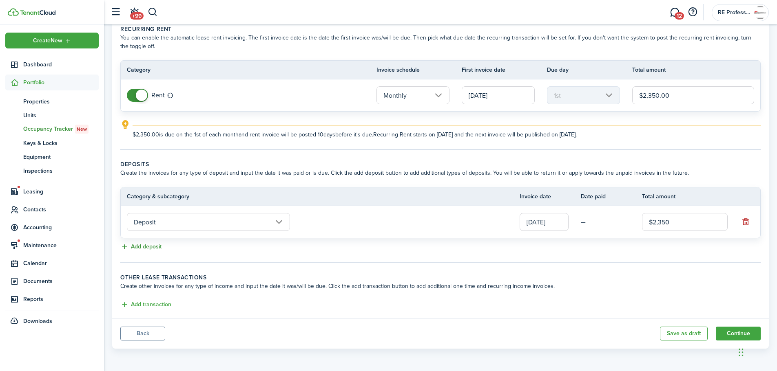
type input "$2,350.00"
click at [147, 247] on button "Add deposit" at bounding box center [140, 247] width 41 height 9
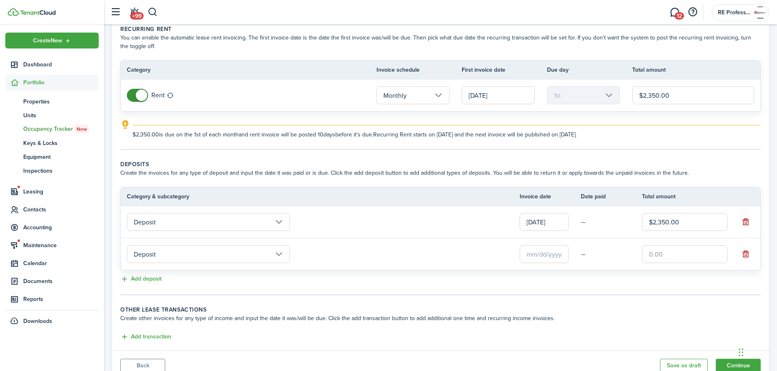
click at [271, 254] on input "Deposit" at bounding box center [208, 254] width 163 height 18
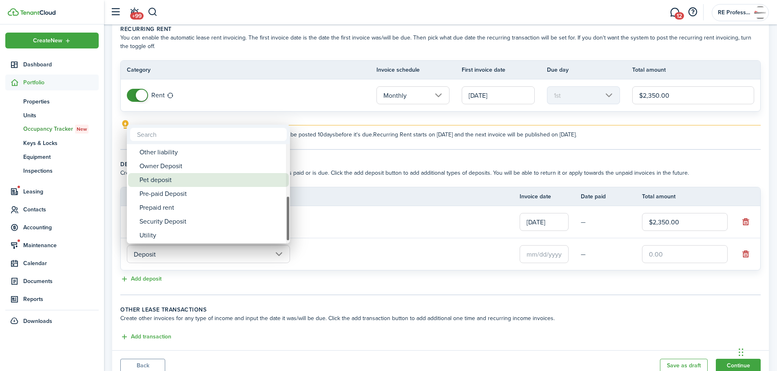
click at [174, 173] on div "Pet deposit" at bounding box center [211, 180] width 144 height 14
type input "Deposit / Pet deposit"
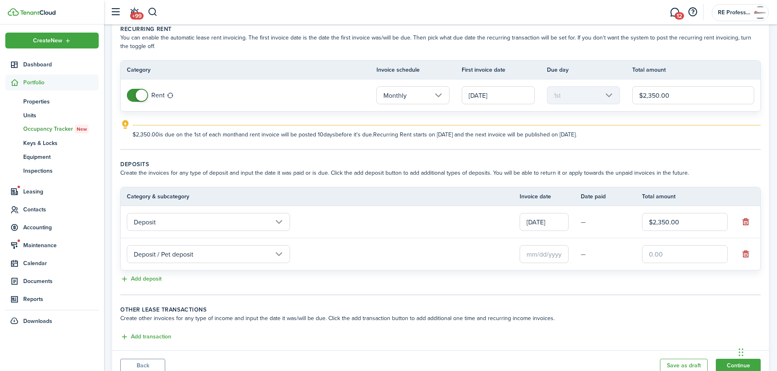
click at [547, 257] on input "text" at bounding box center [543, 254] width 49 height 18
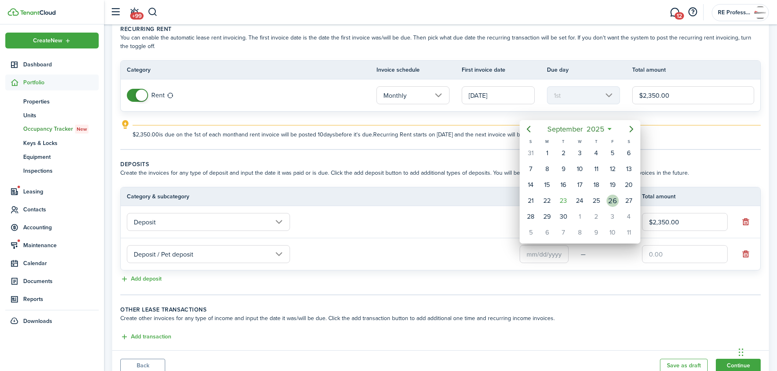
click at [613, 198] on div "26" at bounding box center [612, 201] width 12 height 12
type input "[DATE]"
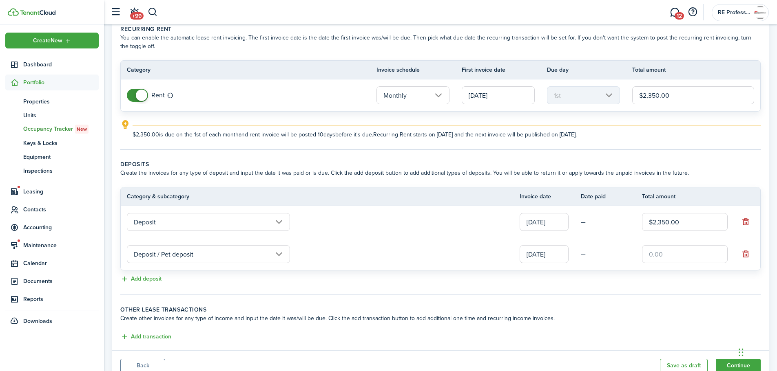
click at [662, 252] on input "text" at bounding box center [685, 254] width 86 height 18
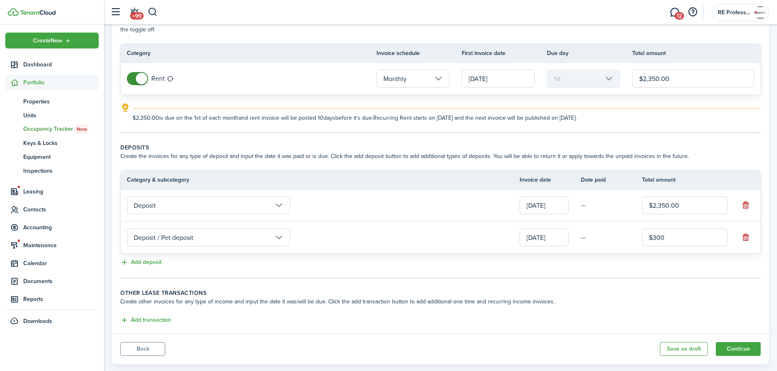
scroll to position [71, 0]
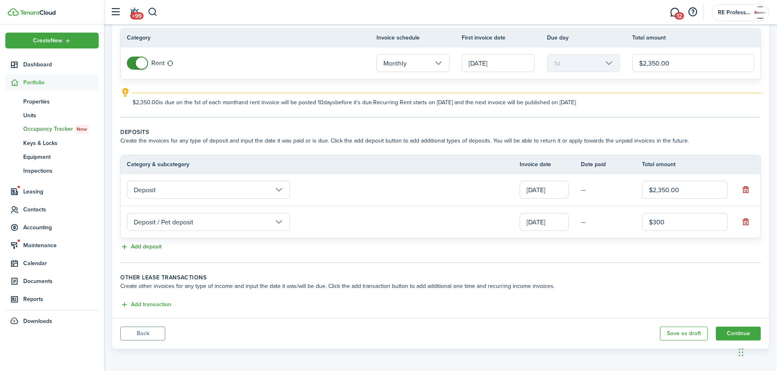
type input "$300.00"
click at [149, 246] on button "Add deposit" at bounding box center [140, 247] width 41 height 9
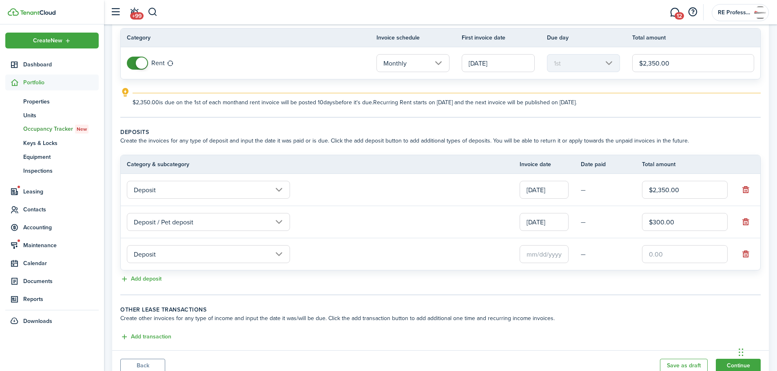
click at [205, 256] on input "Deposit" at bounding box center [208, 254] width 163 height 18
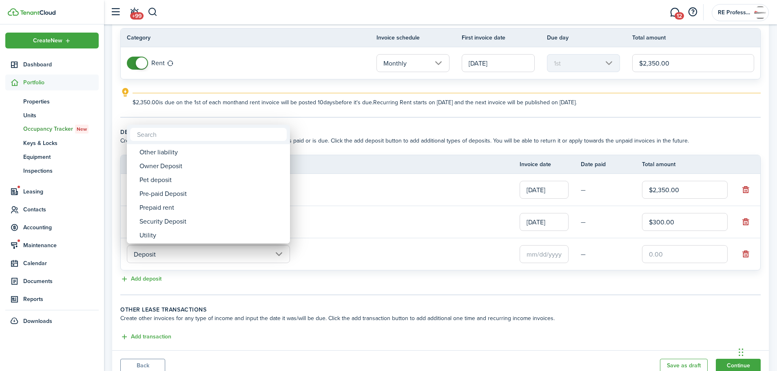
click at [383, 234] on div at bounding box center [388, 186] width 907 height 502
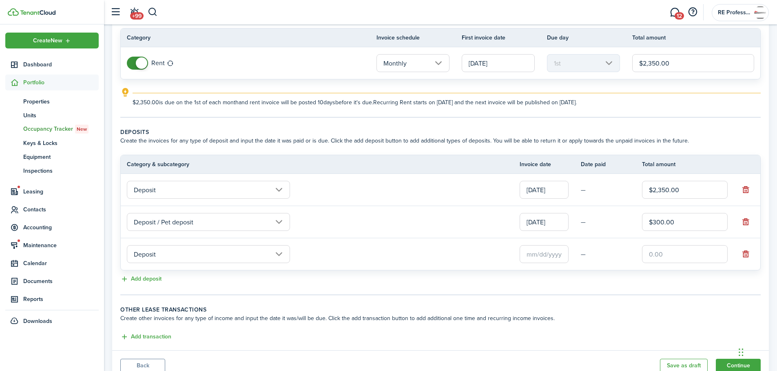
click at [221, 221] on input "Deposit / Pet deposit" at bounding box center [208, 222] width 163 height 18
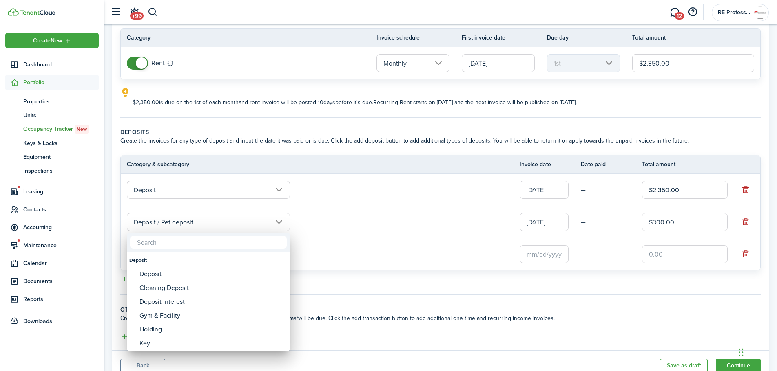
click at [220, 194] on div at bounding box center [388, 186] width 907 height 502
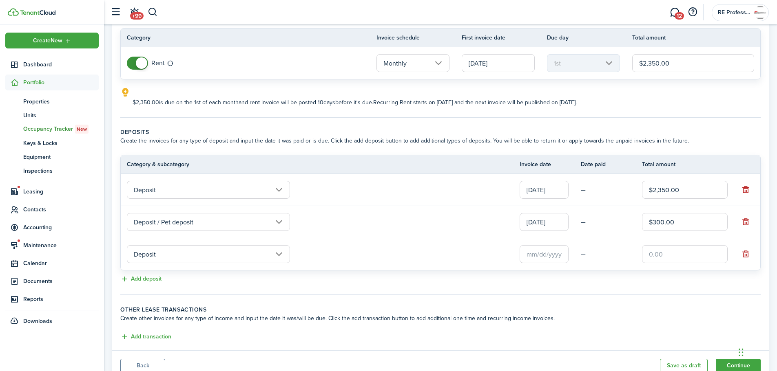
click at [234, 185] on input "Deposit" at bounding box center [208, 190] width 163 height 18
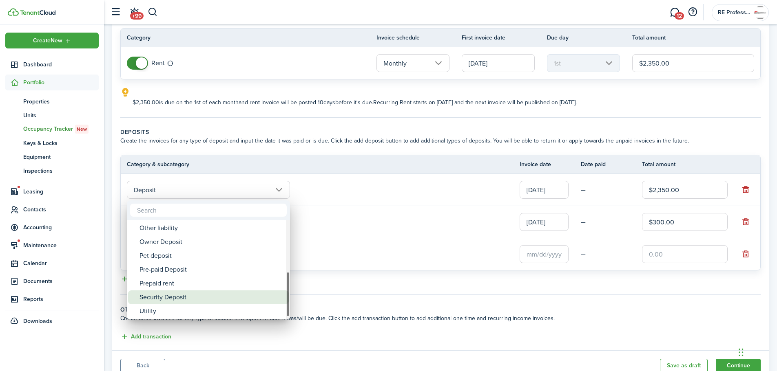
click at [173, 296] on div "Security Deposit" at bounding box center [211, 298] width 144 height 14
type input "Deposit / Security Deposit"
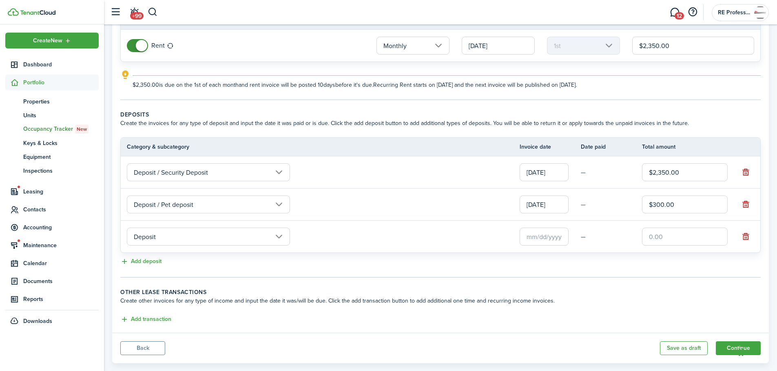
scroll to position [104, 0]
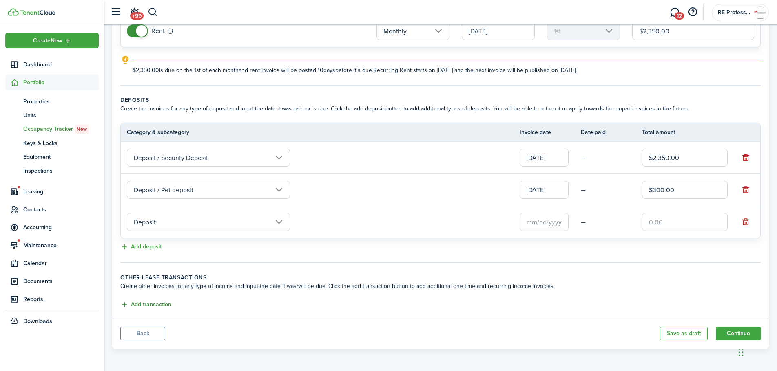
click at [161, 304] on button "Add transaction" at bounding box center [145, 304] width 51 height 9
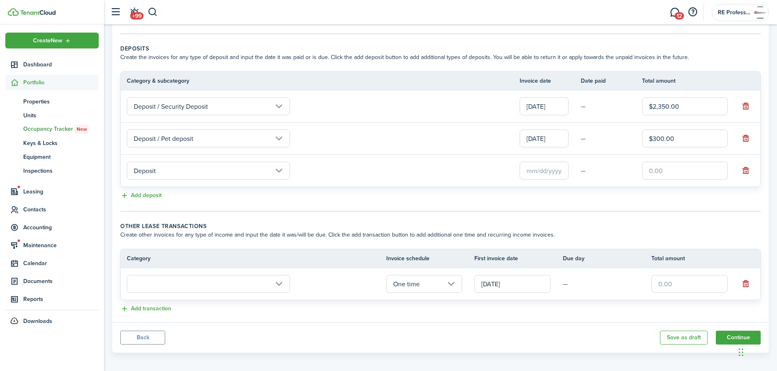
scroll to position [159, 0]
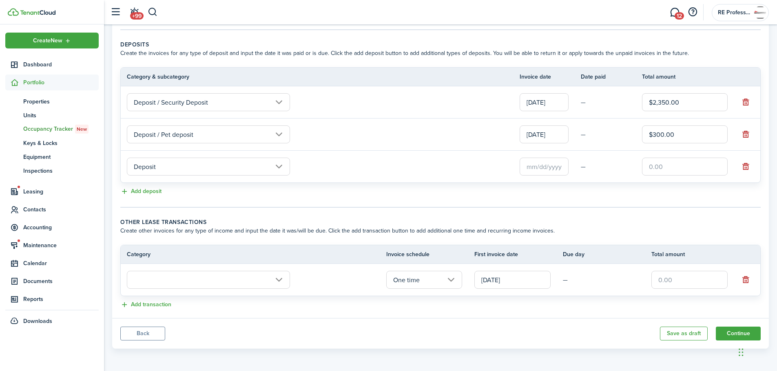
click at [266, 276] on input "text" at bounding box center [208, 280] width 163 height 18
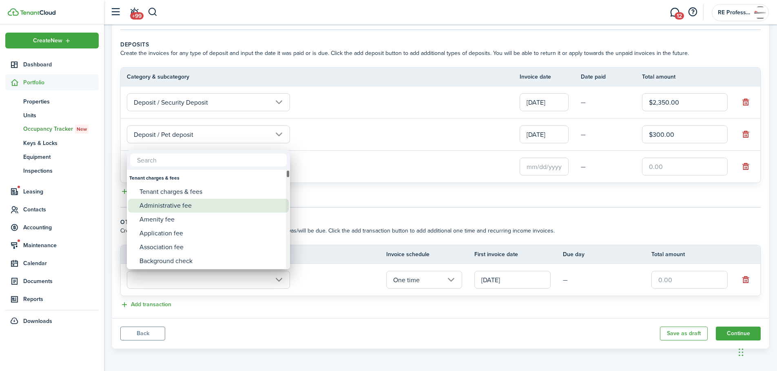
click at [178, 207] on div "Administrative fee" at bounding box center [211, 206] width 144 height 14
type input "Tenant charges & fees / Administrative fee"
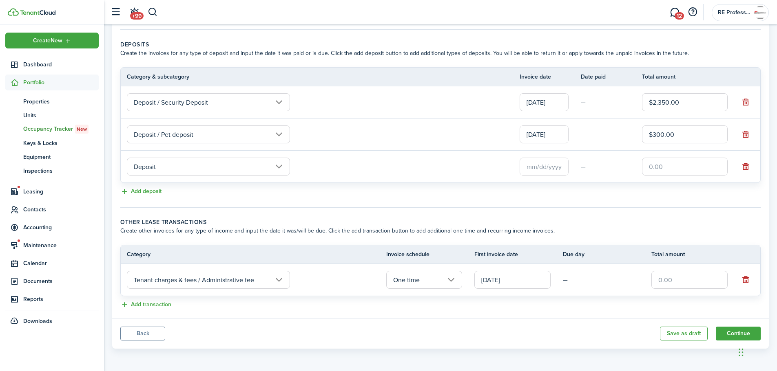
click at [524, 280] on input "[DATE]" at bounding box center [512, 280] width 76 height 18
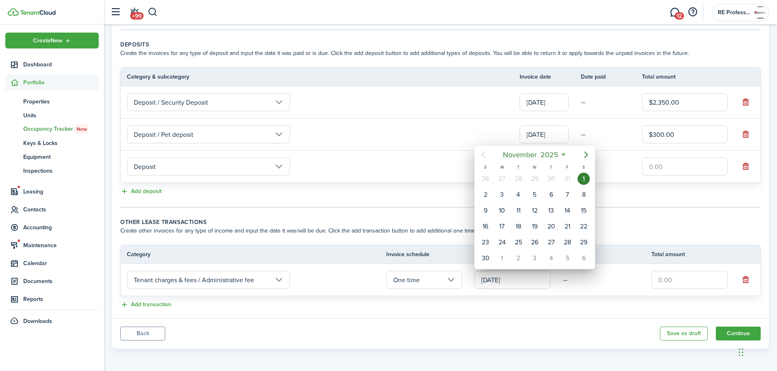
click at [582, 179] on div "1" at bounding box center [583, 179] width 12 height 12
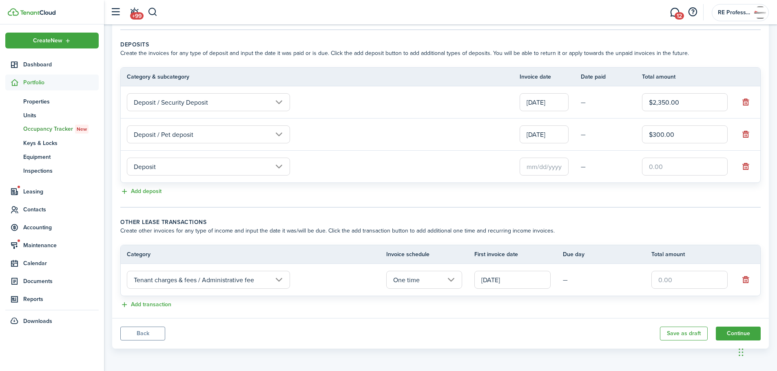
click at [676, 276] on input "text" at bounding box center [689, 280] width 76 height 18
type input "$275.00"
click at [149, 192] on button "Add deposit" at bounding box center [140, 191] width 41 height 9
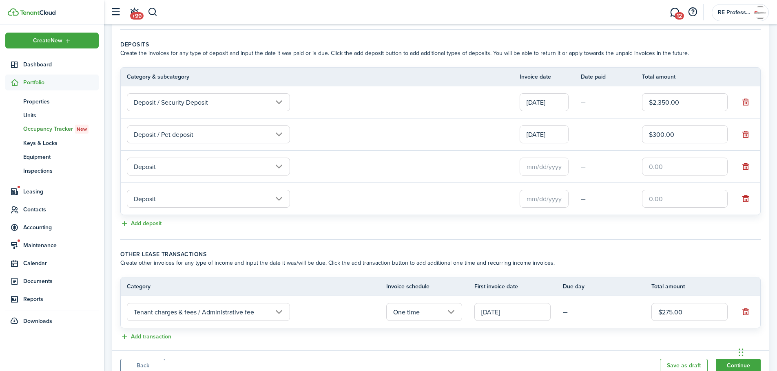
click at [276, 198] on input "Deposit" at bounding box center [208, 199] width 163 height 18
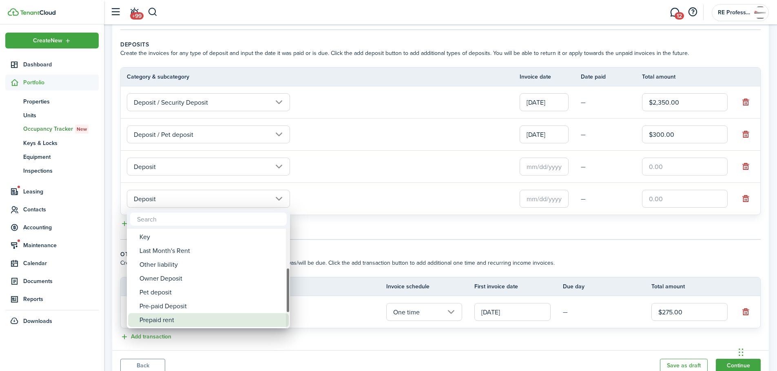
click at [172, 319] on div "Prepaid rent" at bounding box center [211, 320] width 144 height 14
type input "Deposit / Prepaid rent"
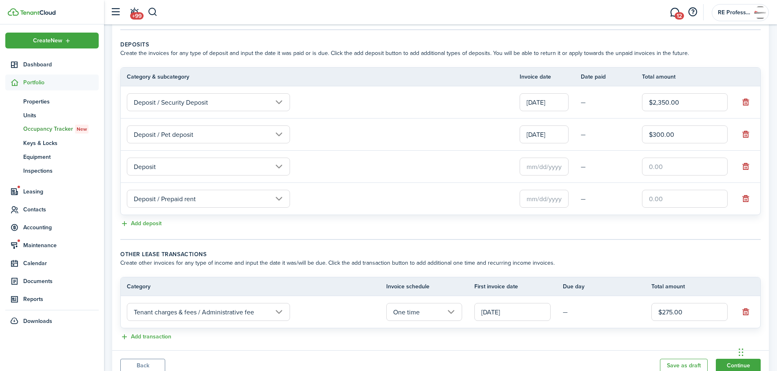
click at [552, 200] on input "text" at bounding box center [543, 199] width 49 height 18
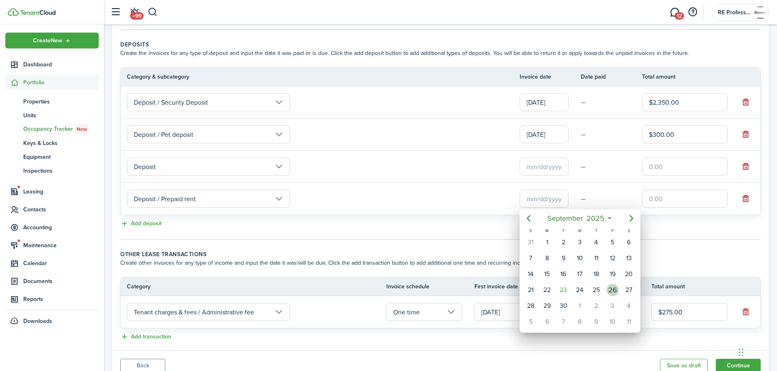
click at [611, 289] on div "26" at bounding box center [612, 290] width 12 height 12
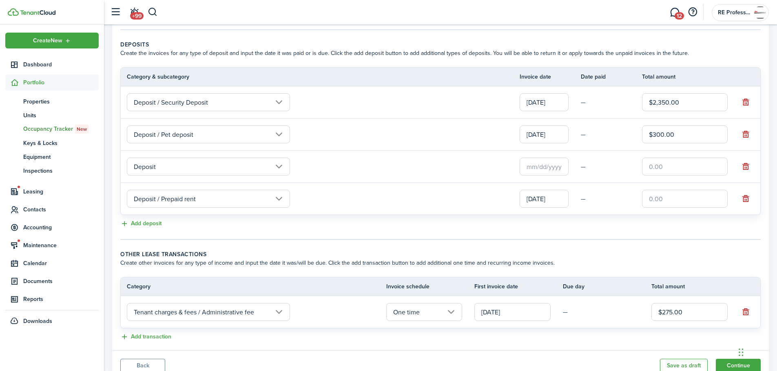
click at [560, 197] on input "[DATE]" at bounding box center [543, 199] width 49 height 18
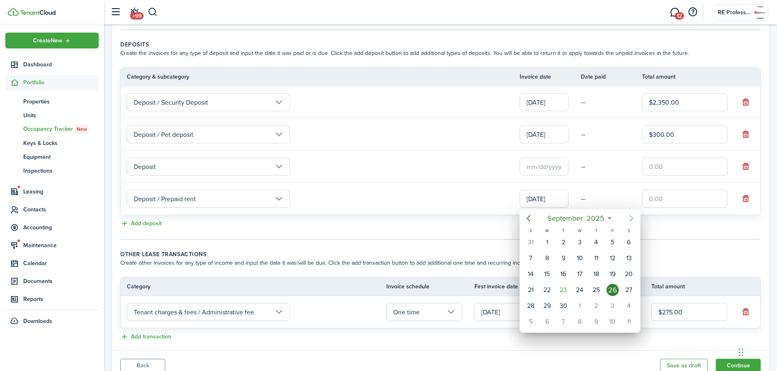
click at [629, 217] on icon "Next page" at bounding box center [631, 219] width 10 height 10
click at [577, 271] on div "15" at bounding box center [579, 274] width 12 height 12
type input "[DATE]"
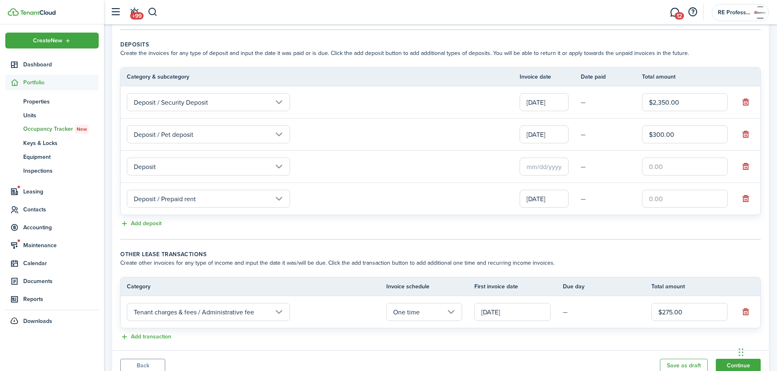
click at [658, 199] on input "text" at bounding box center [685, 199] width 86 height 18
click at [414, 95] on td "Deposit / Security Deposit" at bounding box center [320, 102] width 399 height 22
click at [656, 199] on input "text" at bounding box center [685, 199] width 86 height 18
type input "$1,175.00"
click at [651, 229] on tc-wizard-step "Deposits Create the invoices for any type of deposit and input the date it was …" at bounding box center [440, 140] width 640 height 200
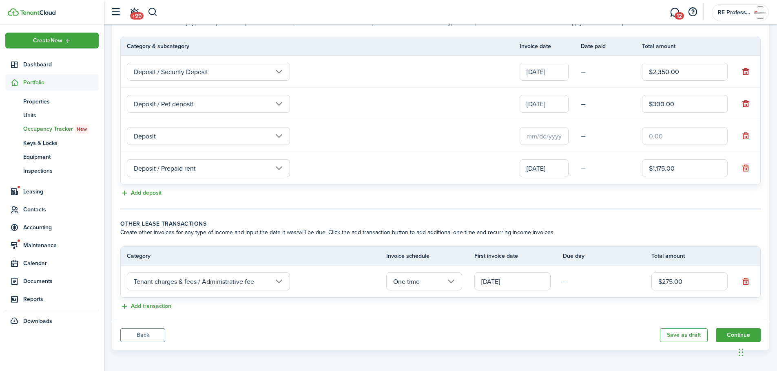
scroll to position [191, 0]
click at [740, 330] on button "Continue" at bounding box center [737, 334] width 45 height 14
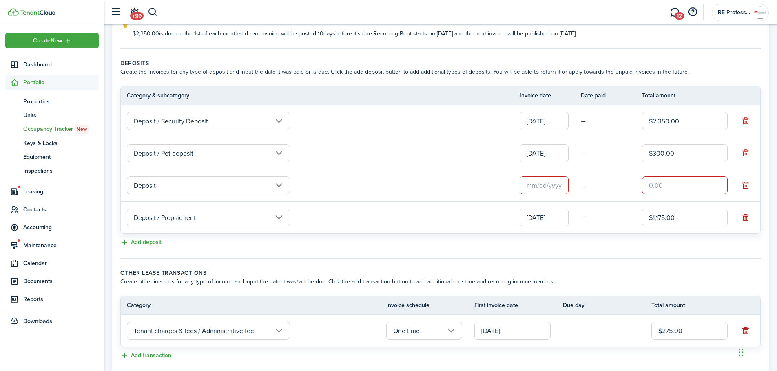
click at [748, 183] on button "button" at bounding box center [744, 185] width 11 height 11
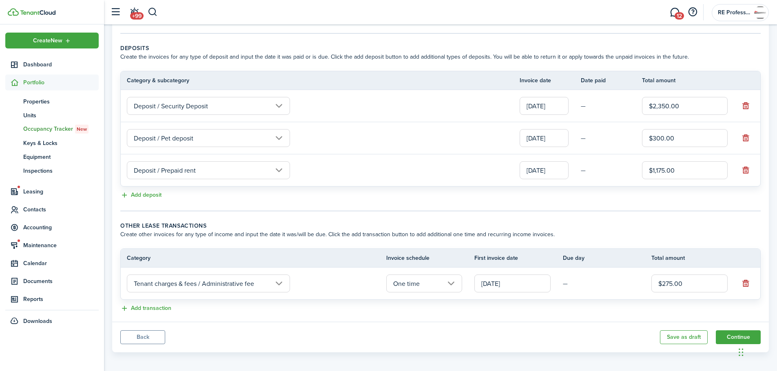
scroll to position [159, 0]
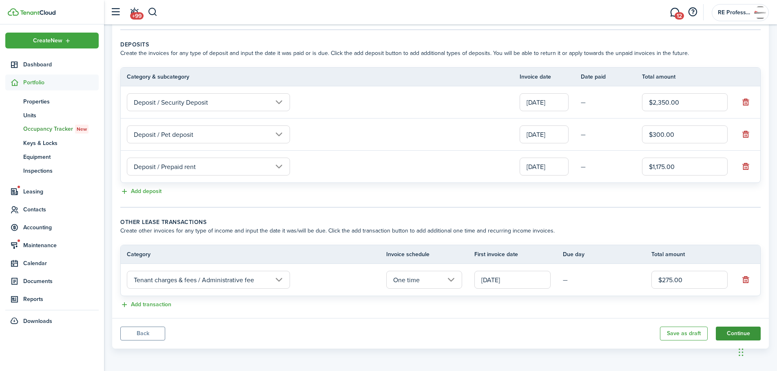
click at [737, 331] on button "Continue" at bounding box center [737, 334] width 45 height 14
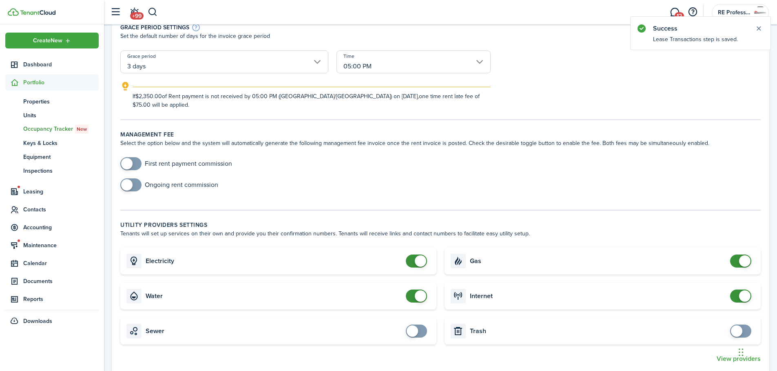
scroll to position [204, 0]
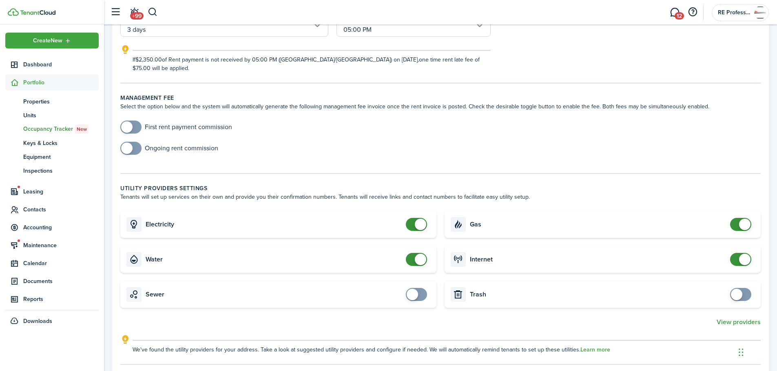
checkbox input "false"
click at [422, 254] on span at bounding box center [420, 259] width 11 height 11
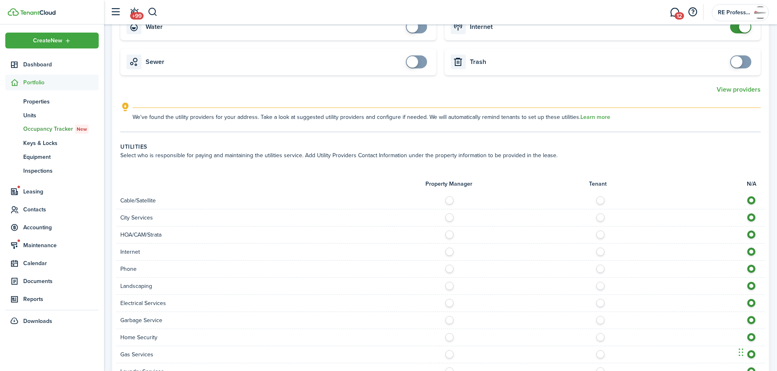
scroll to position [448, 0]
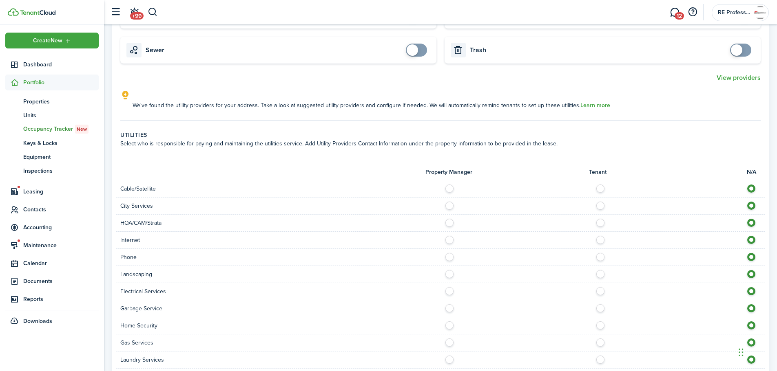
click at [600, 185] on label at bounding box center [602, 187] width 14 height 4
radio input "true"
click at [597, 236] on div at bounding box center [602, 240] width 324 height 9
click at [597, 236] on label at bounding box center [602, 238] width 14 height 4
radio input "true"
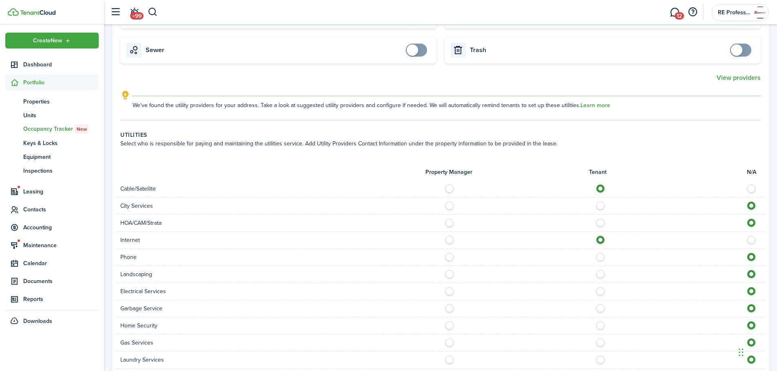
click at [598, 253] on label at bounding box center [602, 255] width 14 height 4
radio input "true"
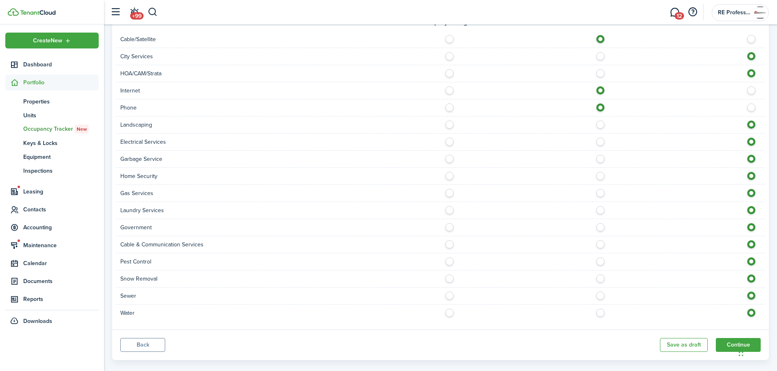
scroll to position [601, 0]
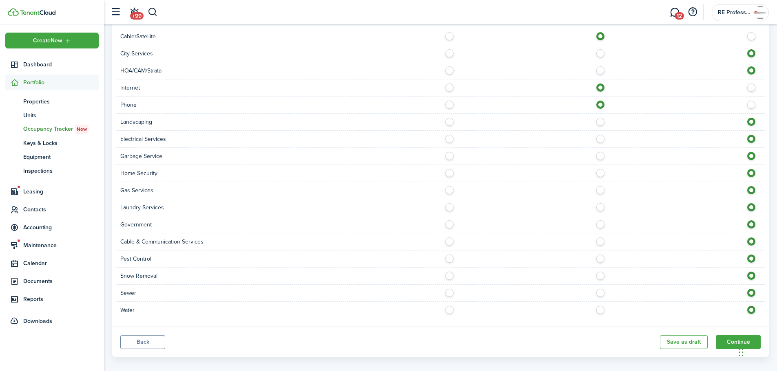
click at [602, 169] on label at bounding box center [602, 171] width 14 height 4
radio input "true"
click at [598, 186] on label at bounding box center [602, 188] width 14 height 4
radio input "true"
click at [601, 255] on label at bounding box center [602, 257] width 14 height 4
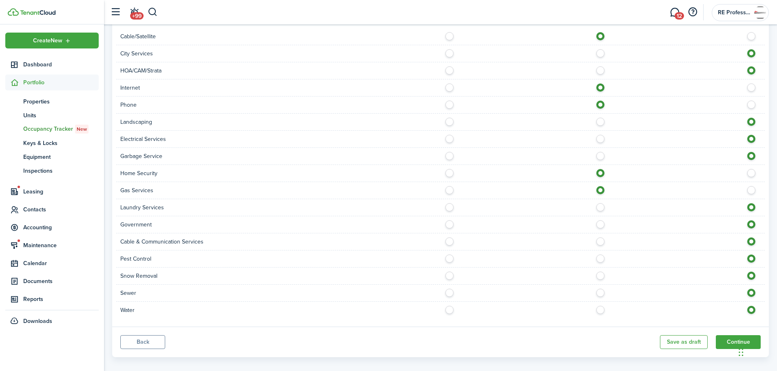
radio input "true"
click at [451, 306] on label at bounding box center [451, 308] width 14 height 4
radio input "true"
click at [449, 289] on label at bounding box center [451, 291] width 14 height 4
radio input "true"
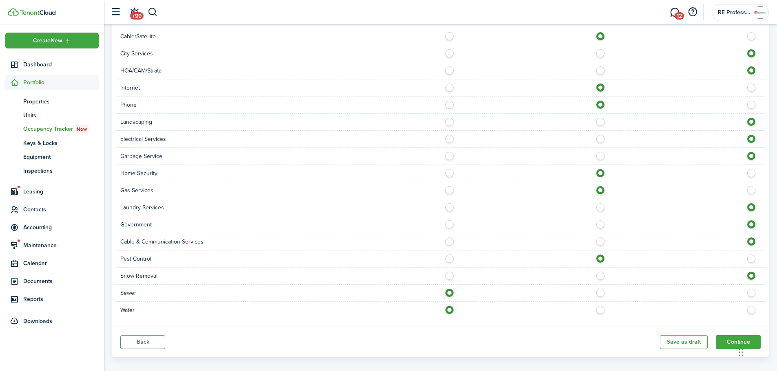
click at [448, 268] on div "Snow Removal" at bounding box center [440, 276] width 648 height 17
click at [451, 272] on label at bounding box center [451, 274] width 14 height 4
radio input "true"
click at [449, 238] on label at bounding box center [451, 240] width 14 height 4
radio input "true"
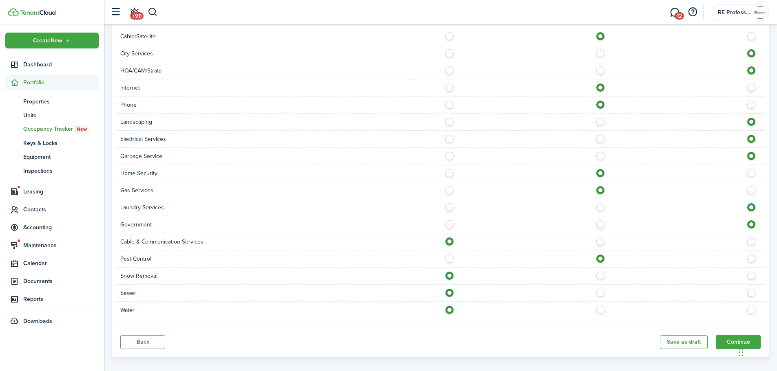
click at [448, 221] on label at bounding box center [451, 223] width 14 height 4
radio input "true"
click at [449, 203] on label at bounding box center [451, 205] width 14 height 4
radio input "true"
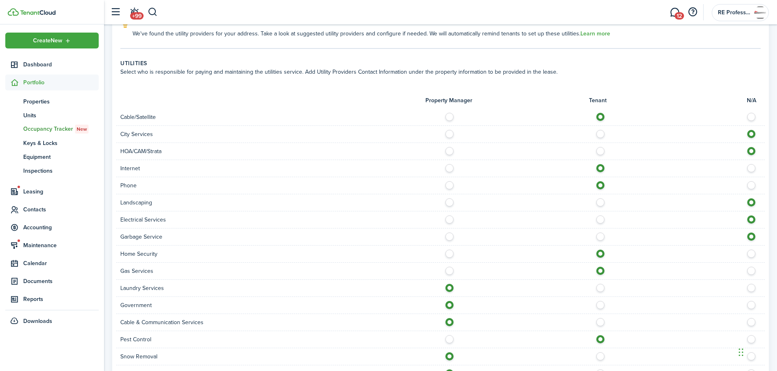
scroll to position [519, 0]
click at [447, 234] on label at bounding box center [451, 236] width 14 height 4
radio input "true"
click at [445, 216] on label at bounding box center [451, 218] width 14 height 4
radio input "true"
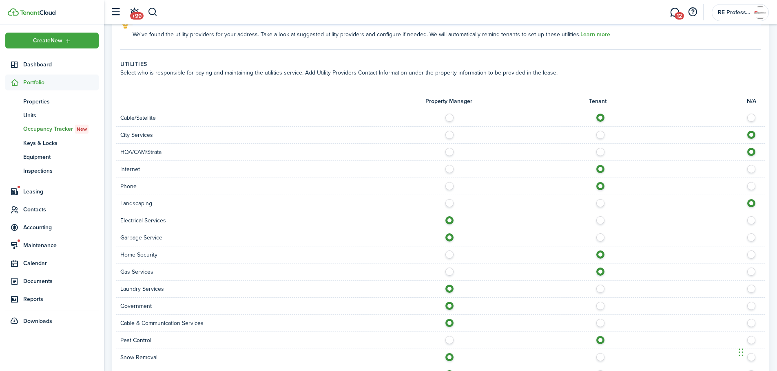
click at [449, 199] on label at bounding box center [451, 201] width 14 height 4
radio input "true"
click at [448, 148] on label at bounding box center [451, 150] width 14 height 4
radio input "true"
click at [450, 131] on label at bounding box center [451, 133] width 14 height 4
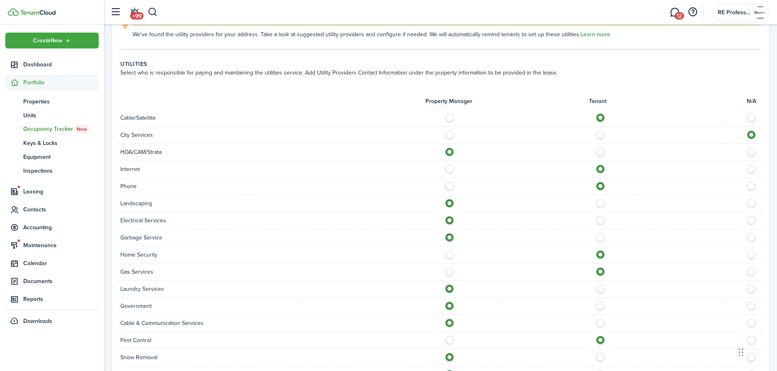
radio input "true"
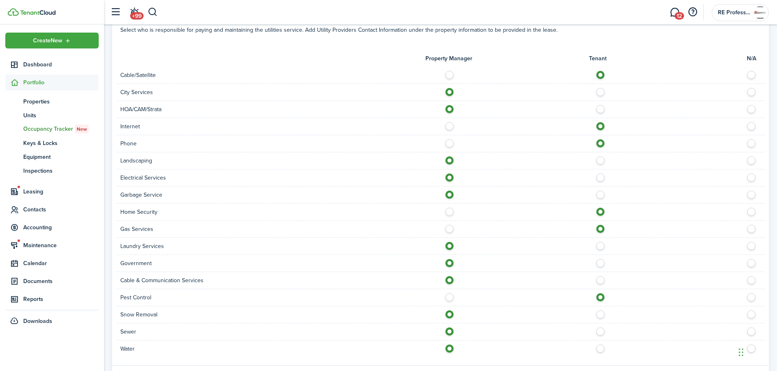
scroll to position [601, 0]
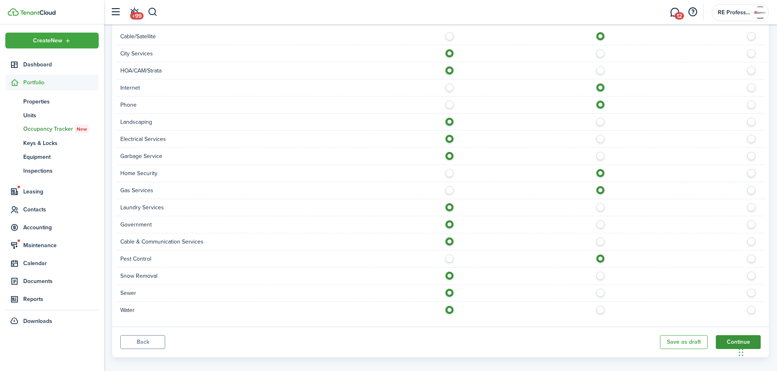
click at [734, 335] on button "Continue" at bounding box center [737, 342] width 45 height 14
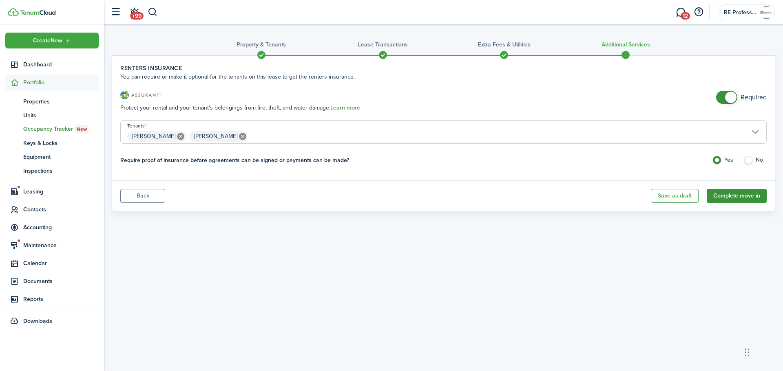
click at [742, 196] on button "Complete move in" at bounding box center [736, 196] width 60 height 14
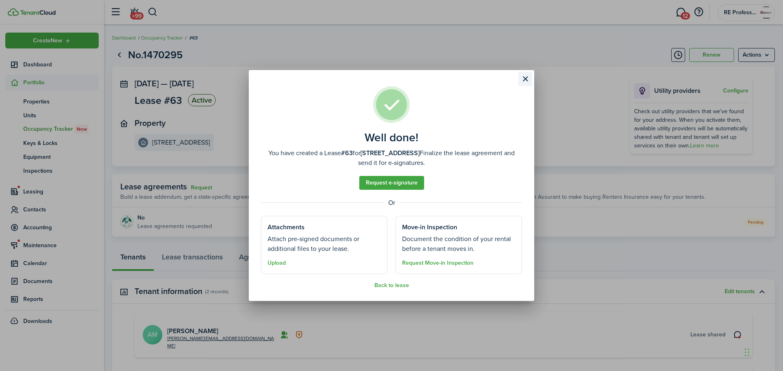
click at [525, 77] on button "Close modal" at bounding box center [525, 79] width 14 height 14
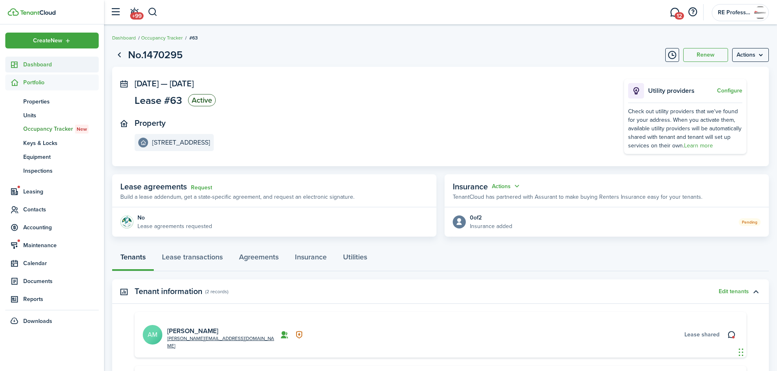
click at [40, 65] on span "Dashboard" at bounding box center [60, 64] width 75 height 9
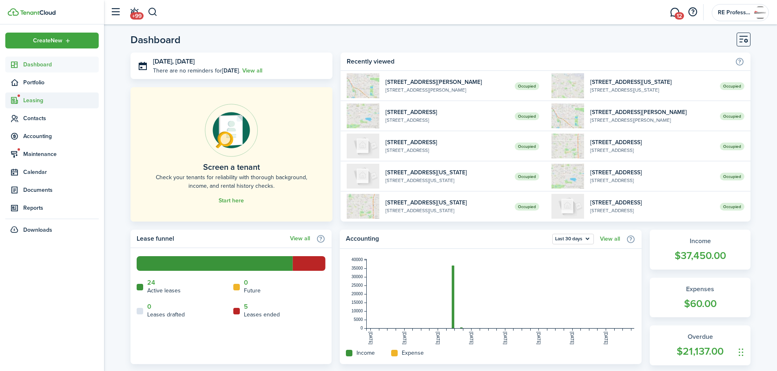
click at [27, 97] on span "Leasing" at bounding box center [60, 100] width 75 height 9
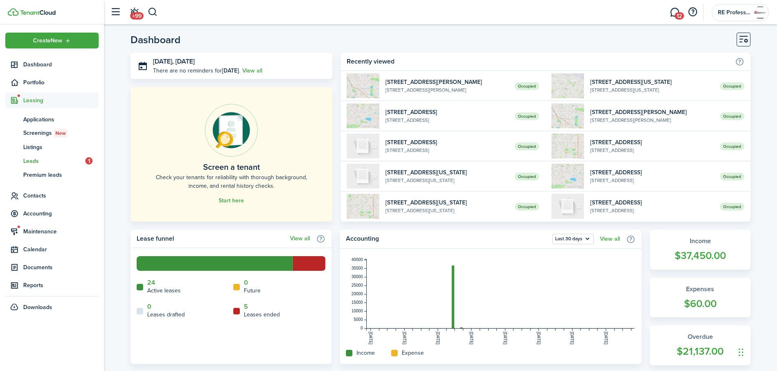
click at [51, 161] on span "Leads" at bounding box center [54, 161] width 62 height 9
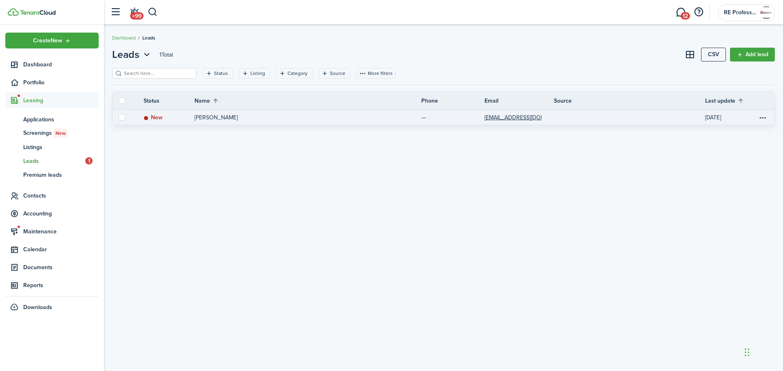
click at [180, 115] on link "New" at bounding box center [168, 117] width 51 height 15
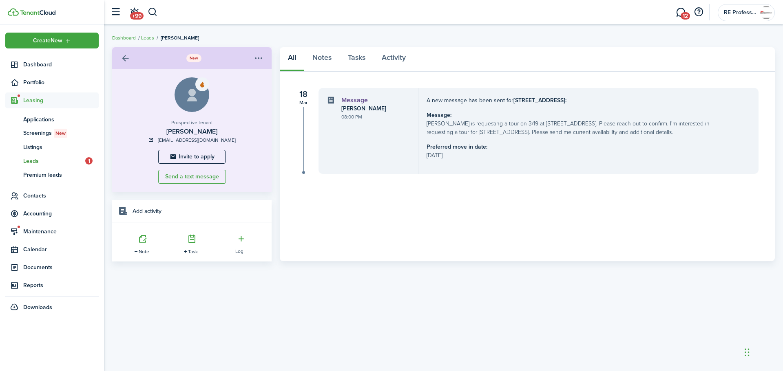
click at [264, 56] on menu-btn-icon "Open menu" at bounding box center [259, 58] width 14 height 14
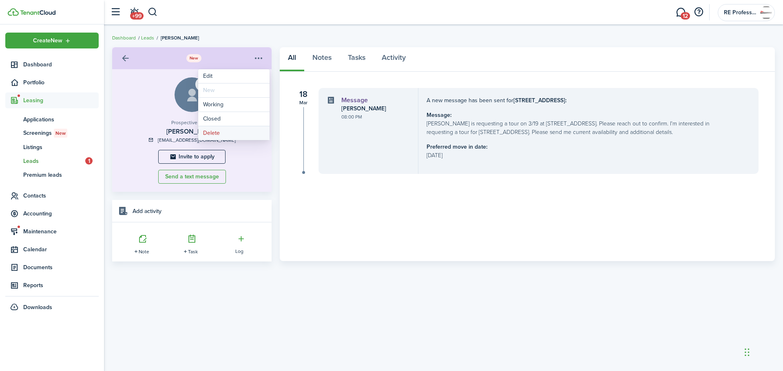
click at [221, 132] on button "Delete" at bounding box center [233, 133] width 71 height 14
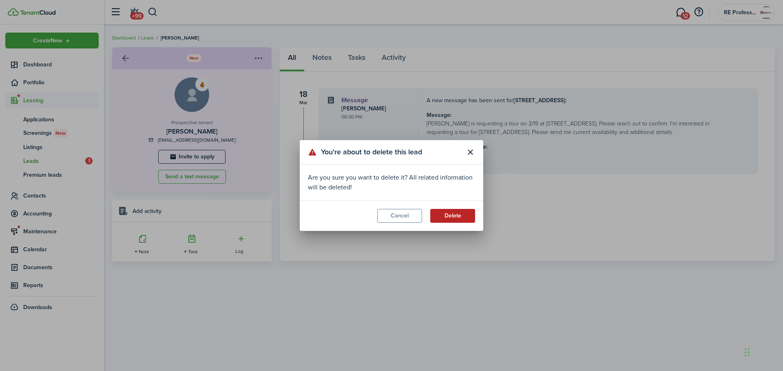
click at [459, 214] on button "Delete" at bounding box center [452, 216] width 45 height 14
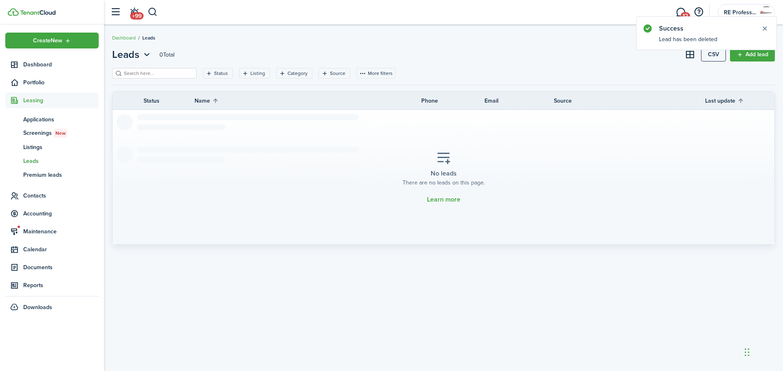
click at [368, 13] on header-wrapper "+99 12 RE Professionals" at bounding box center [440, 12] width 669 height 24
